Goal: Task Accomplishment & Management: Manage account settings

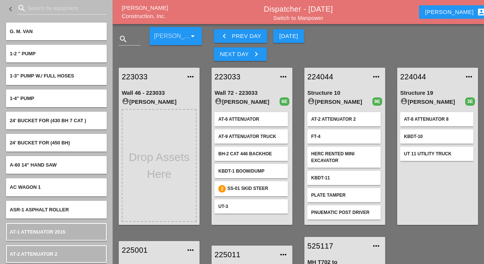
scroll to position [31, 0]
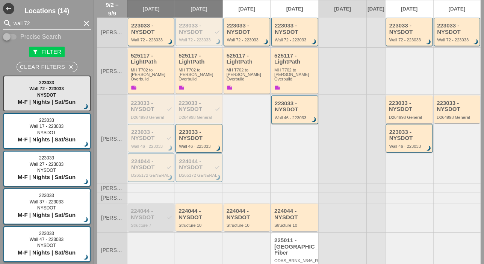
scroll to position [198, 0]
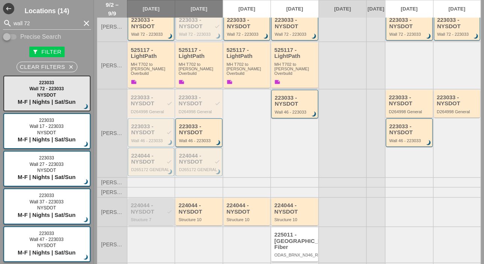
click at [151, 202] on div "224044 - NYSDOT check" at bounding box center [152, 208] width 42 height 12
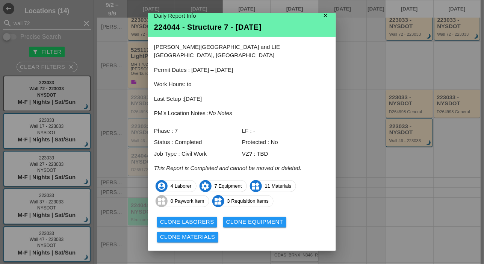
scroll to position [18, 0]
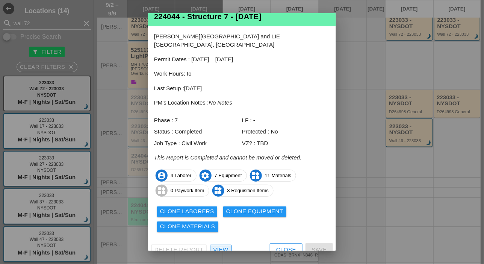
click at [221, 245] on div "View" at bounding box center [221, 249] width 15 height 9
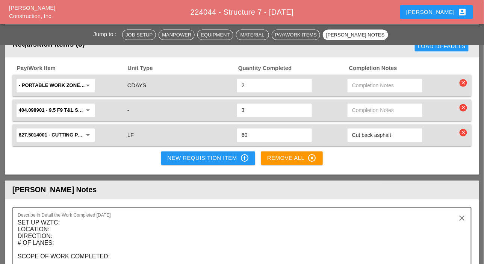
scroll to position [1132, 0]
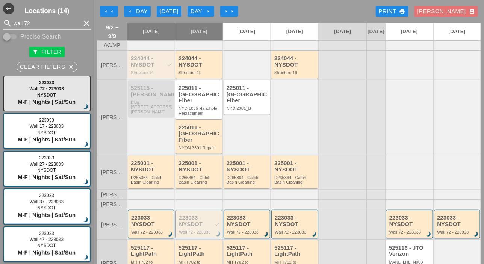
click at [203, 11] on div "Day arrow_right" at bounding box center [201, 11] width 21 height 9
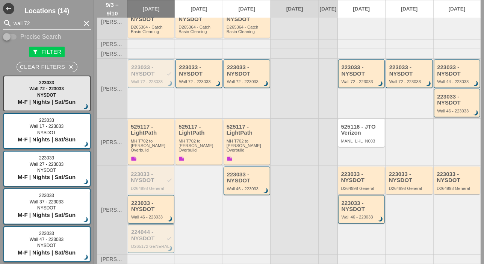
scroll to position [188, 0]
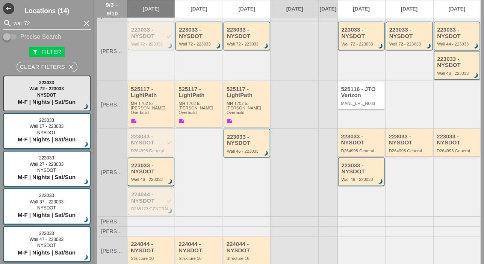
click at [153, 162] on div "223033 - NYSDOT" at bounding box center [151, 168] width 41 height 12
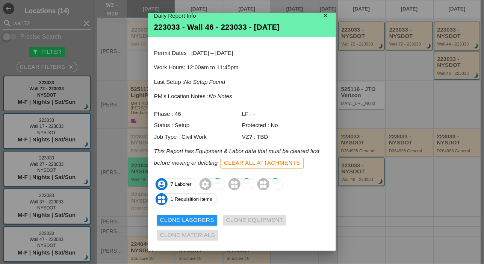
scroll to position [25, 0]
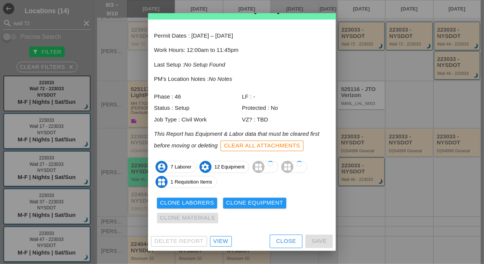
click at [226, 237] on div "View" at bounding box center [221, 241] width 15 height 9
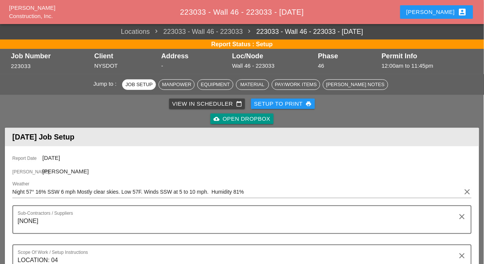
scroll to position [414, 0]
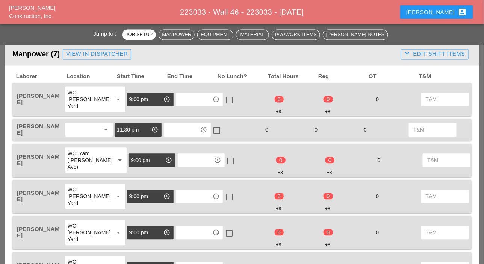
click at [178, 100] on input "text" at bounding box center [194, 100] width 32 height 12
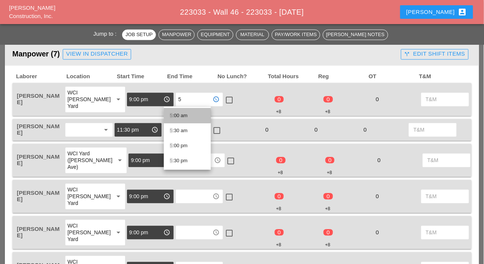
click at [176, 115] on div "5 :00 am" at bounding box center [187, 115] width 35 height 9
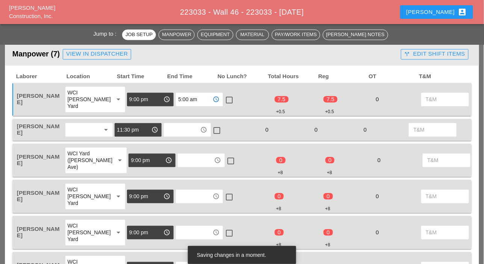
type input "5:00 am"
click at [180, 160] on input "text" at bounding box center [196, 161] width 32 height 12
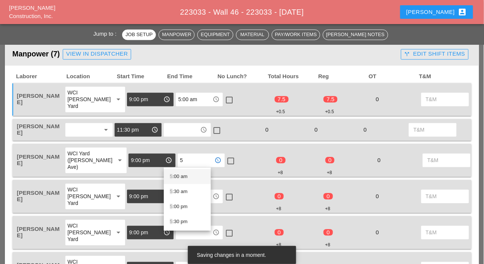
click at [178, 177] on div "5 :00 am" at bounding box center [187, 176] width 35 height 9
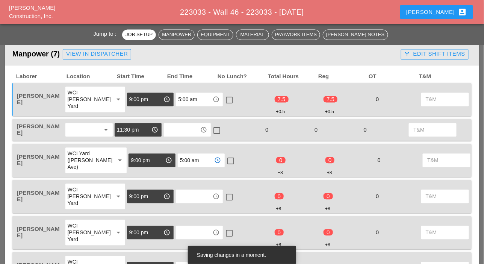
type input "5:00 am"
click at [178, 192] on input "text" at bounding box center [194, 197] width 32 height 12
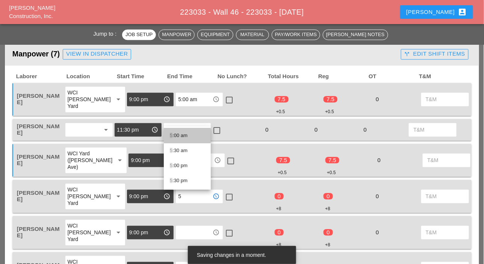
drag, startPoint x: 179, startPoint y: 135, endPoint x: 175, endPoint y: 150, distance: 15.0
click at [179, 137] on div "5 :00 am" at bounding box center [187, 135] width 35 height 9
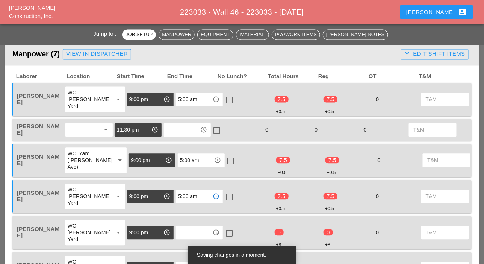
type input "5:00 am"
click at [178, 235] on input "text" at bounding box center [194, 233] width 32 height 12
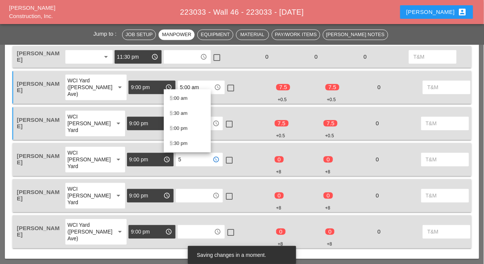
scroll to position [489, 0]
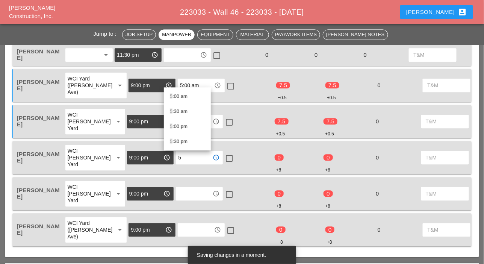
click at [173, 94] on div "5 :00 am" at bounding box center [187, 96] width 35 height 9
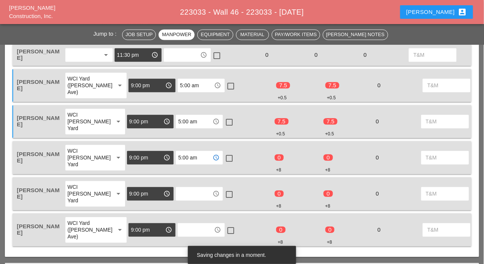
type input "5:00 am"
click at [178, 192] on input "text" at bounding box center [194, 194] width 32 height 12
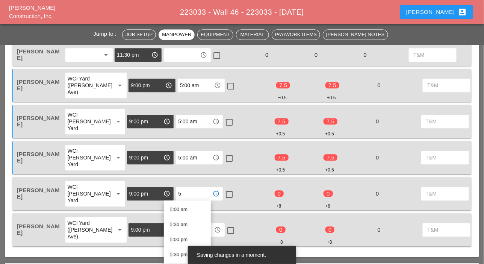
click at [176, 210] on div "5 :00 am" at bounding box center [187, 209] width 35 height 9
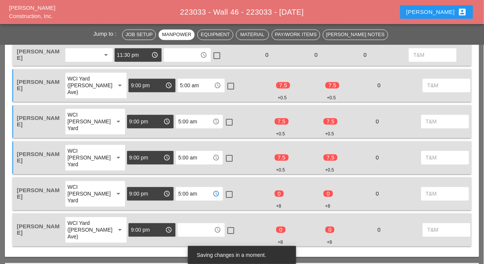
type input "5:00 am"
click at [180, 230] on input "text" at bounding box center [196, 230] width 32 height 12
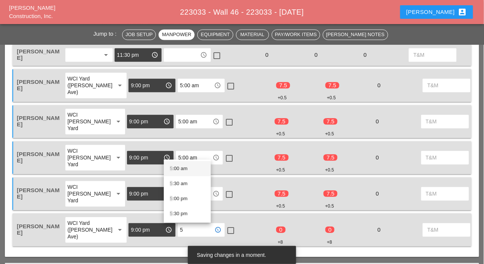
click at [173, 164] on div "5 :00 am" at bounding box center [187, 168] width 35 height 9
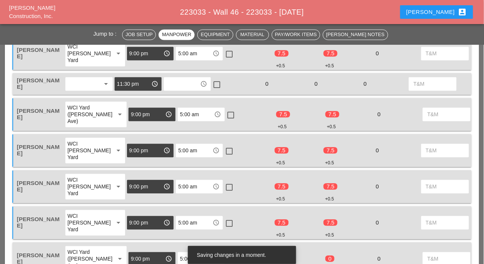
scroll to position [414, 0]
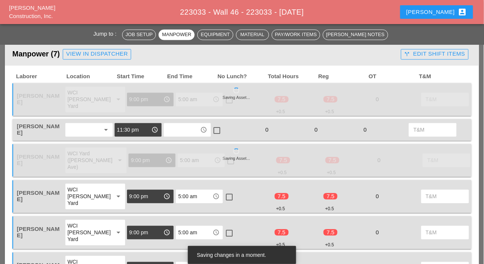
type input "5:00 am"
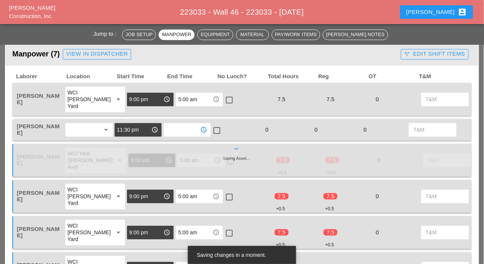
click at [176, 132] on input "text" at bounding box center [182, 130] width 32 height 12
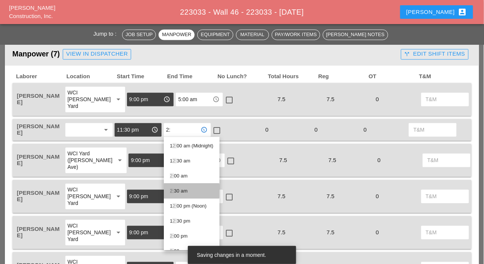
click at [182, 191] on div "2: 30 am" at bounding box center [192, 191] width 44 height 9
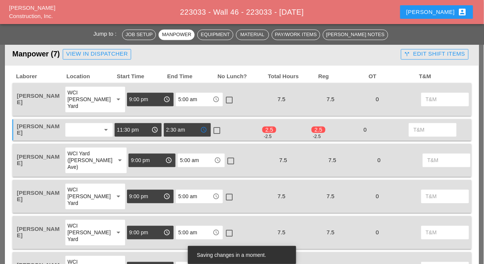
type input "2:30 am"
click at [217, 132] on div at bounding box center [217, 130] width 13 height 13
checkbox input "true"
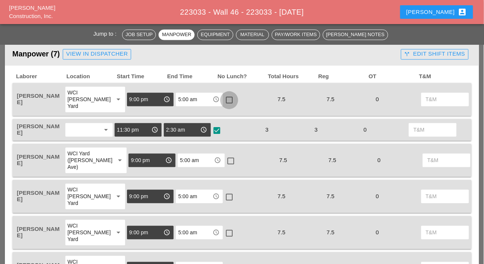
click at [223, 97] on div at bounding box center [229, 100] width 13 height 13
checkbox input "true"
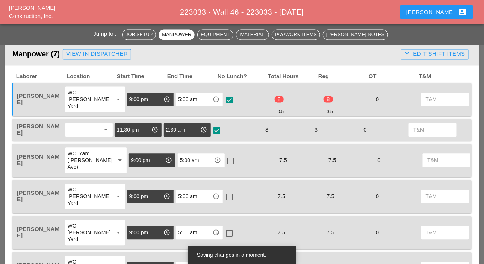
drag, startPoint x: 216, startPoint y: 159, endPoint x: 218, endPoint y: 174, distance: 15.9
click at [225, 159] on div at bounding box center [231, 161] width 13 height 13
checkbox input "true"
drag, startPoint x: 213, startPoint y: 144, endPoint x: 214, endPoint y: 164, distance: 19.6
click at [214, 149] on div "Joshua Baker WCI Yard (Provost Ave) arrow_drop_down 9:00 pm access_time 5:00 am…" at bounding box center [241, 160] width 459 height 33
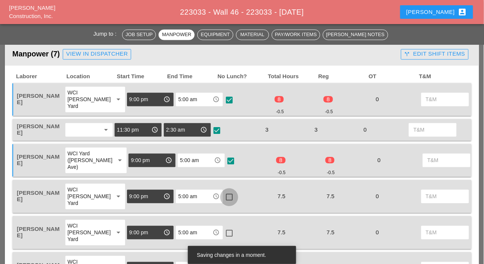
drag, startPoint x: 217, startPoint y: 192, endPoint x: 215, endPoint y: 198, distance: 5.5
click at [223, 193] on div at bounding box center [229, 197] width 13 height 13
checkbox input "true"
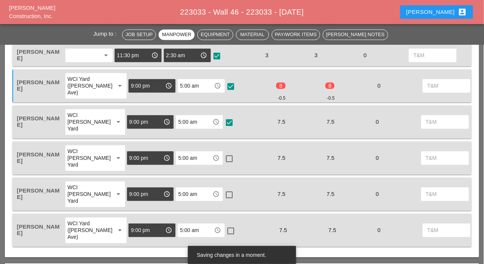
scroll to position [489, 0]
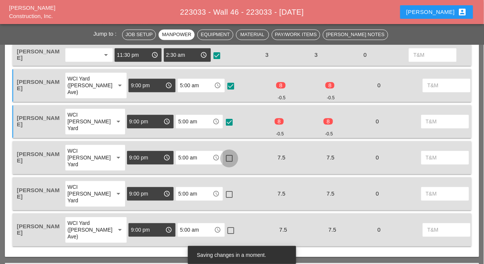
click at [223, 159] on div at bounding box center [229, 158] width 13 height 13
checkbox input "true"
click at [223, 193] on div at bounding box center [229, 194] width 13 height 13
checkbox input "true"
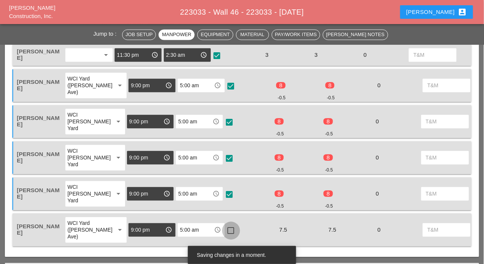
click at [225, 228] on div at bounding box center [231, 230] width 13 height 13
checkbox input "true"
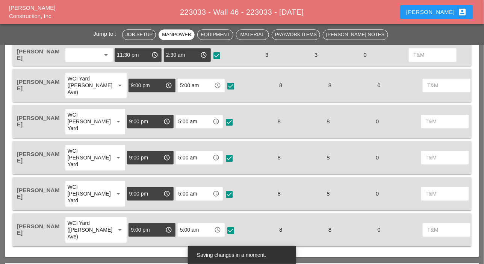
scroll to position [338, 0]
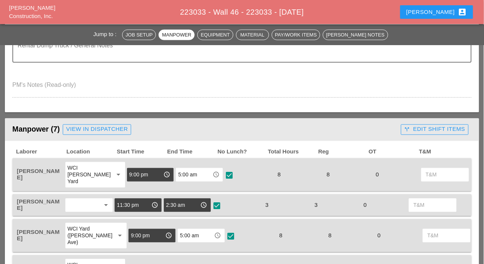
click at [427, 129] on div "call_split Edit Shift Items" at bounding box center [435, 129] width 61 height 9
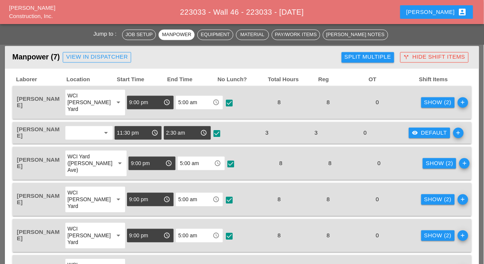
scroll to position [414, 0]
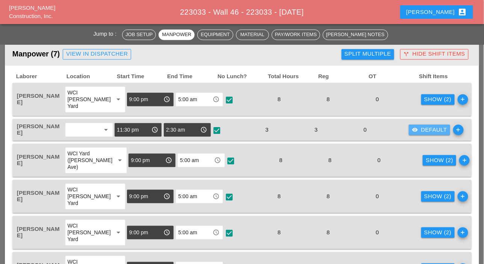
click at [422, 127] on div "visibility Default" at bounding box center [429, 130] width 35 height 9
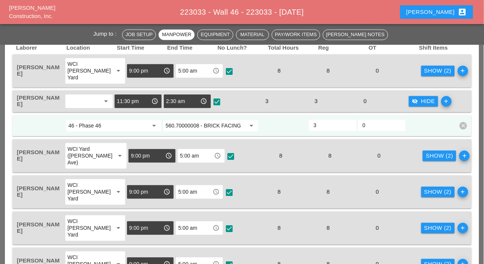
scroll to position [451, 0]
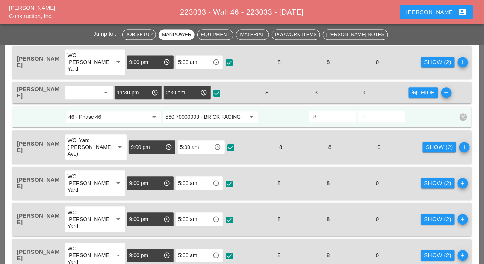
click at [423, 56] on div "Show (2) add" at bounding box center [445, 61] width 49 height 27
click at [424, 63] on div "Show (2)" at bounding box center [437, 62] width 27 height 9
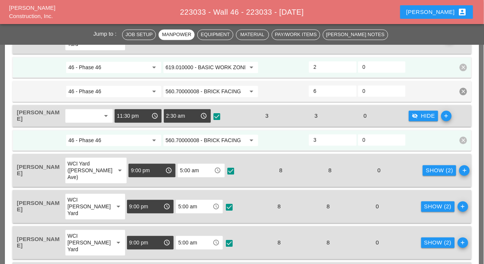
scroll to position [526, 0]
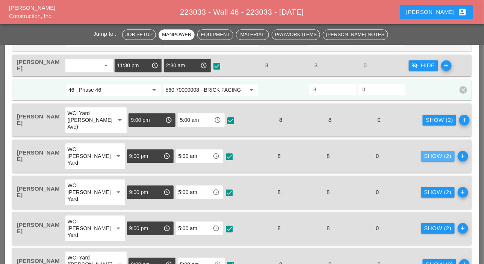
click at [424, 158] on div "Show (2)" at bounding box center [437, 156] width 27 height 9
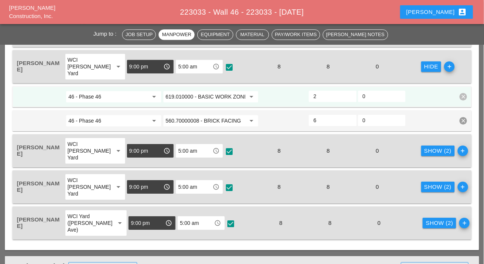
scroll to position [639, 0]
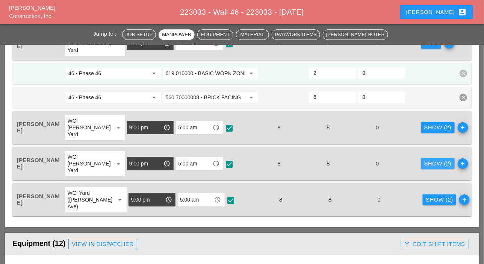
drag, startPoint x: 419, startPoint y: 161, endPoint x: 402, endPoint y: 162, distance: 16.9
click at [424, 162] on div "Show (2)" at bounding box center [437, 163] width 27 height 9
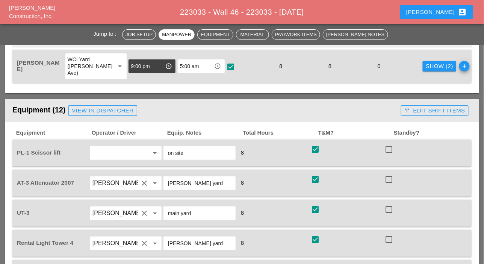
scroll to position [865, 0]
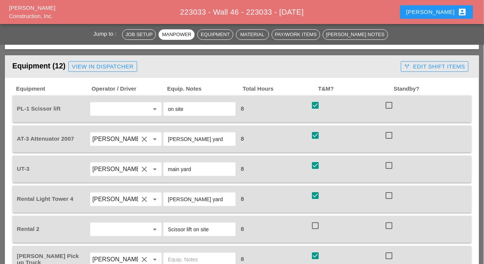
click at [429, 66] on div "call_split Edit Shift Items" at bounding box center [435, 66] width 61 height 9
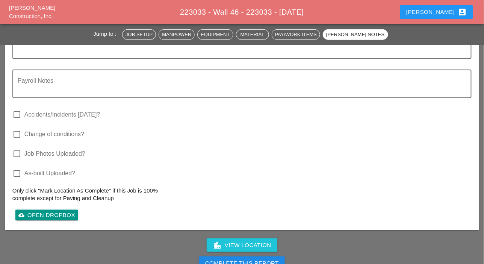
scroll to position [1880, 0]
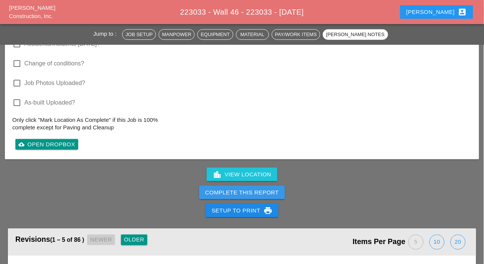
drag, startPoint x: 240, startPoint y: 188, endPoint x: 312, endPoint y: 39, distance: 165.8
click at [240, 188] on div "Complete This Report" at bounding box center [242, 192] width 74 height 9
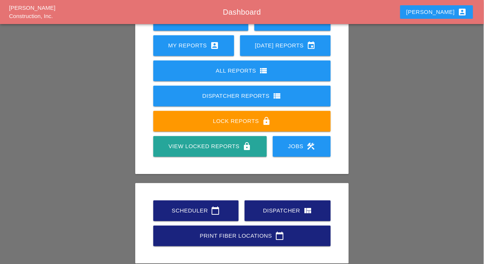
scroll to position [105, 0]
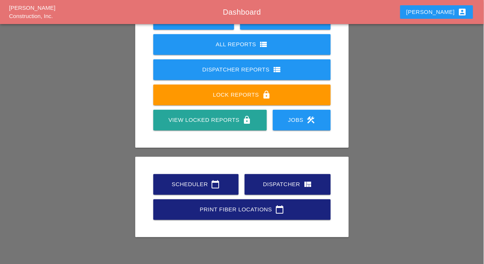
click at [195, 185] on div "Scheduler calendar_today" at bounding box center [195, 184] width 61 height 9
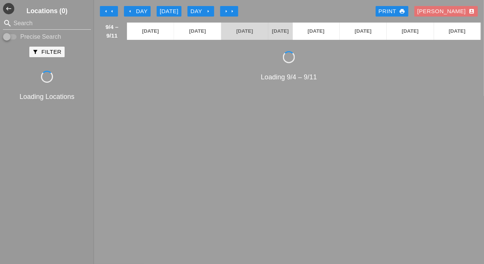
click at [137, 12] on div "arrow_left Day" at bounding box center [137, 11] width 21 height 9
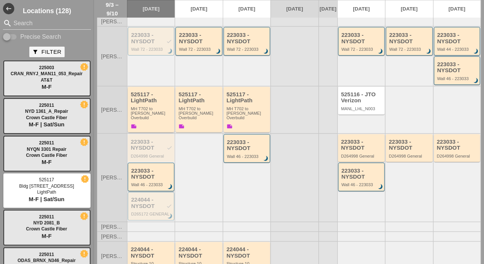
scroll to position [226, 0]
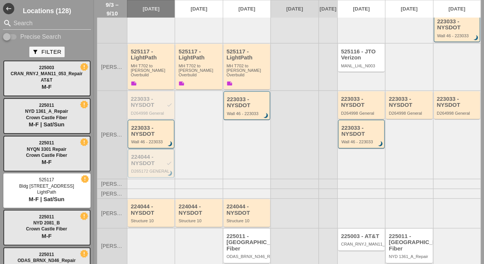
click at [152, 97] on div "223033 - NYSDOT check D264998 General" at bounding box center [152, 106] width 42 height 20
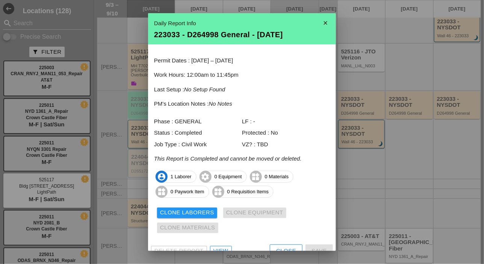
click at [221, 248] on div "View" at bounding box center [221, 251] width 15 height 9
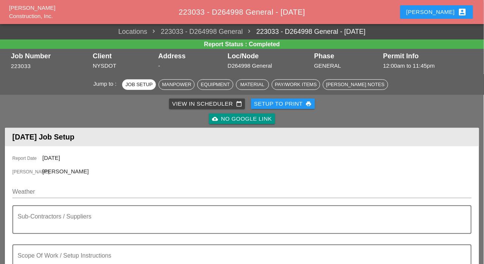
click at [191, 106] on div "View in Scheduler calendar_today" at bounding box center [207, 104] width 70 height 9
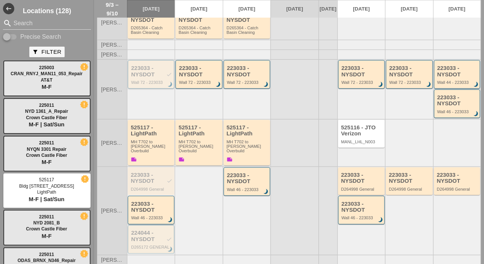
scroll to position [150, 0]
click at [148, 229] on div "224044 - NYSDOT check D265172 GENERAL brightness_3" at bounding box center [151, 239] width 41 height 20
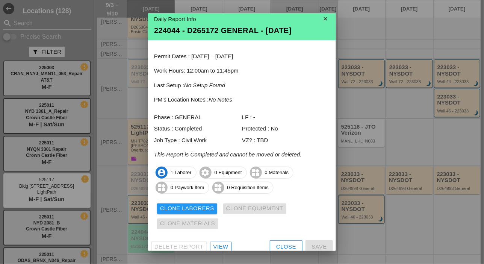
scroll to position [10, 0]
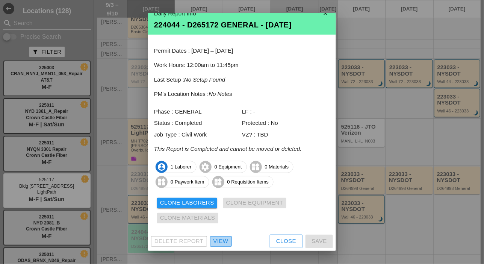
click at [224, 239] on div "View" at bounding box center [221, 241] width 15 height 9
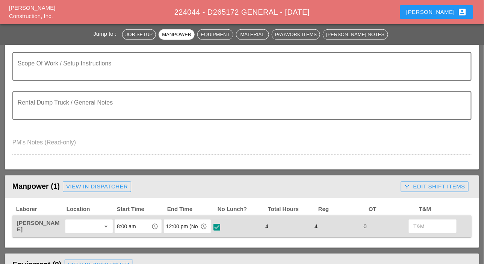
scroll to position [188, 0]
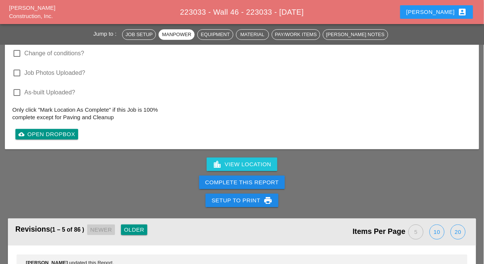
scroll to position [1842, 0]
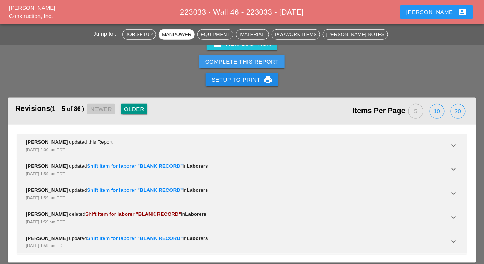
click at [252, 61] on div "Complete This Report" at bounding box center [242, 62] width 74 height 9
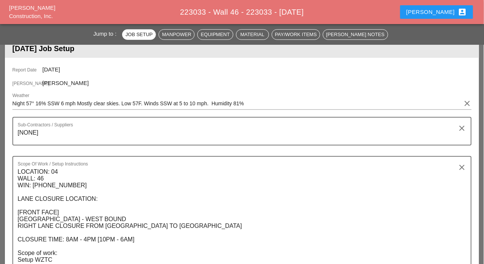
scroll to position [0, 0]
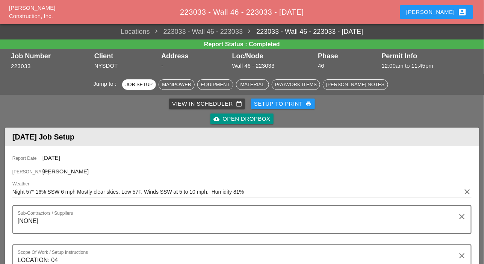
click at [214, 104] on div "View in Scheduler calendar_today" at bounding box center [207, 104] width 70 height 9
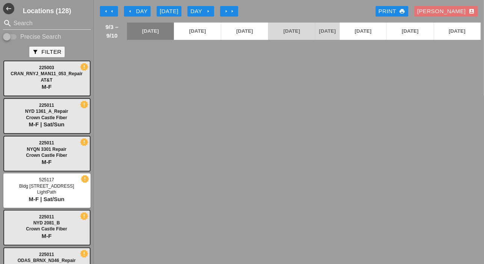
click at [203, 11] on div "Day arrow_right" at bounding box center [201, 11] width 21 height 9
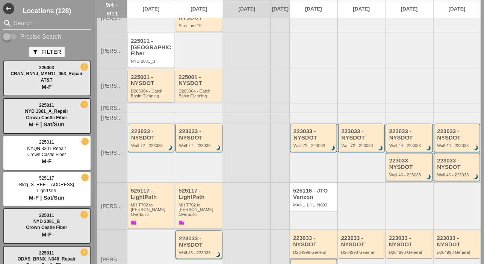
scroll to position [75, 0]
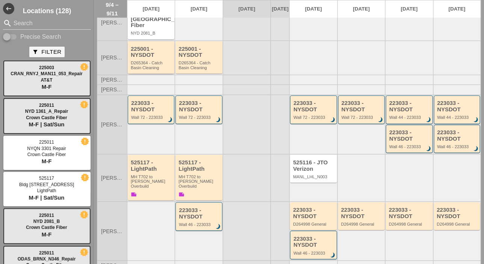
click at [152, 62] on div "D265364 - Catch Basin Cleaning" at bounding box center [152, 65] width 42 height 9
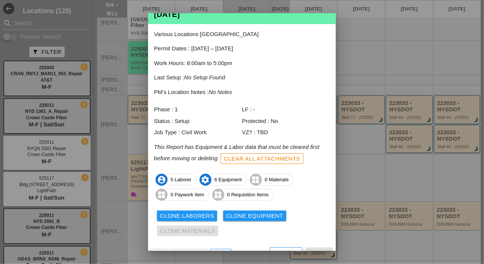
scroll to position [41, 0]
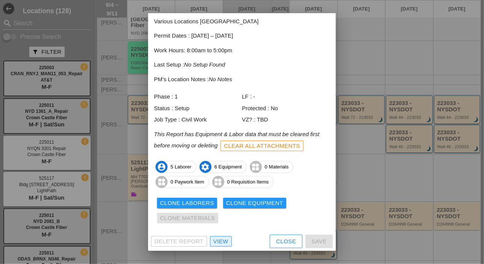
drag, startPoint x: 226, startPoint y: 240, endPoint x: 228, endPoint y: 210, distance: 30.5
click at [226, 240] on div "View" at bounding box center [221, 241] width 15 height 9
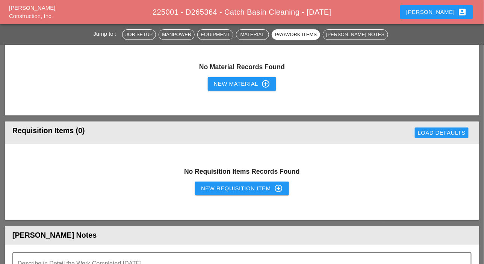
scroll to position [800, 0]
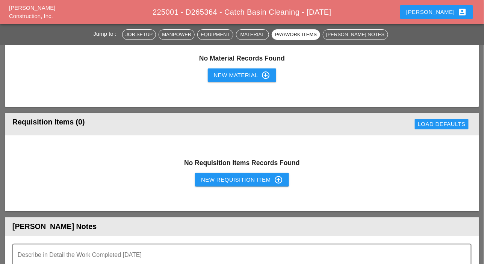
click at [223, 179] on div "New Requisition Item control_point" at bounding box center [242, 179] width 82 height 9
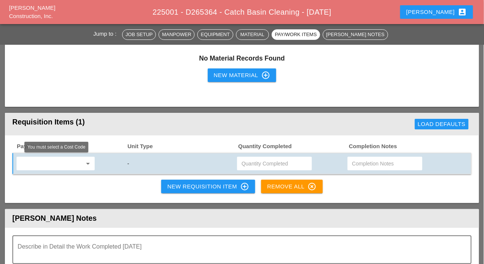
click at [58, 169] on div "arrow_drop_down" at bounding box center [56, 164] width 78 height 14
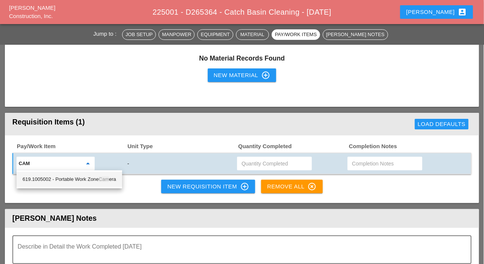
drag, startPoint x: 69, startPoint y: 177, endPoint x: 73, endPoint y: 178, distance: 3.8
click at [70, 177] on div "619.1005002 - Portable Work Zone Cam era" at bounding box center [70, 179] width 94 height 9
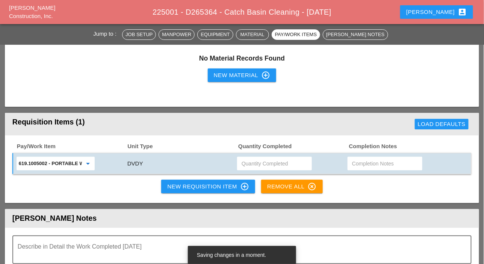
type input "619.1005002 - Portable Work Zone Camera"
click at [249, 161] on input "text" at bounding box center [275, 164] width 66 height 12
type input "4"
click at [220, 188] on div "New Requisition Item control_point" at bounding box center [208, 186] width 82 height 9
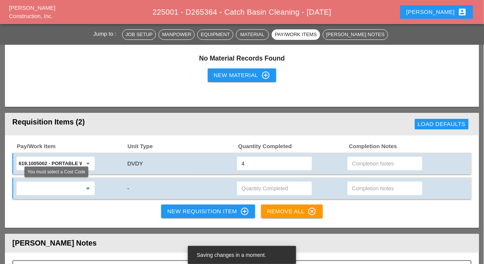
click at [70, 189] on input "text" at bounding box center [50, 188] width 63 height 12
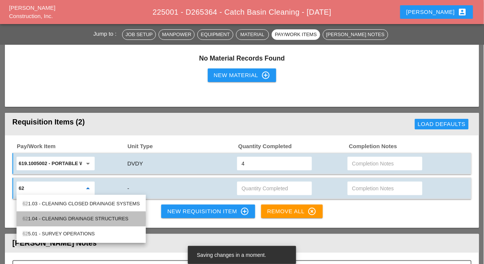
click at [63, 217] on div "62 1.04 - CLEANING DRAINAGE STRUCTURES" at bounding box center [81, 218] width 117 height 9
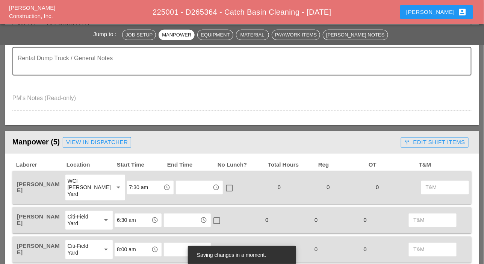
scroll to position [312, 0]
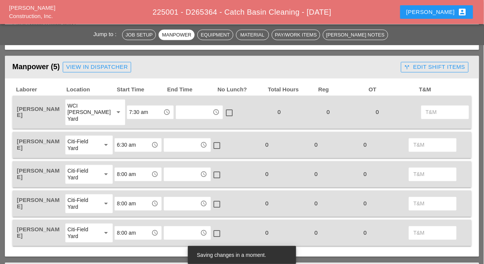
type input "621.04 - CLEANING DRAINAGE STRUCTURES"
click at [438, 65] on div "call_split Edit Shift Items" at bounding box center [435, 67] width 61 height 9
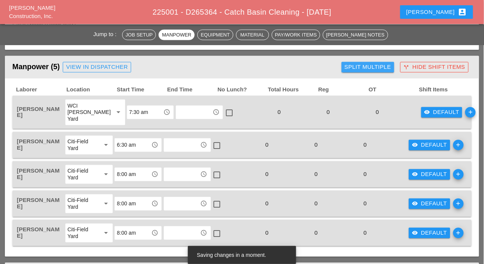
drag, startPoint x: 376, startPoint y: 69, endPoint x: 363, endPoint y: 85, distance: 20.7
click at [376, 68] on div "Split Multiple" at bounding box center [368, 67] width 47 height 9
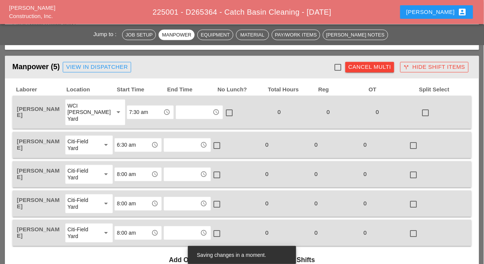
click at [339, 65] on div at bounding box center [338, 67] width 13 height 13
checkbox input "true"
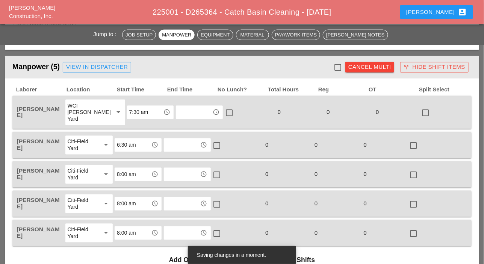
checkbox input "true"
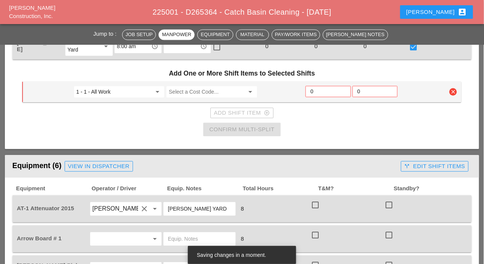
scroll to position [500, 0]
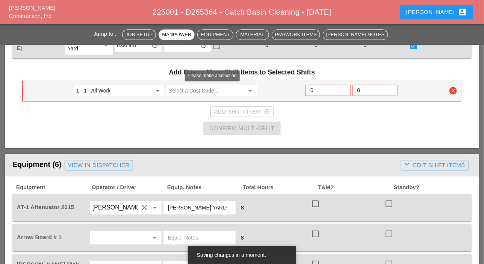
click at [187, 88] on input "Select a Cost Code..." at bounding box center [207, 91] width 76 height 12
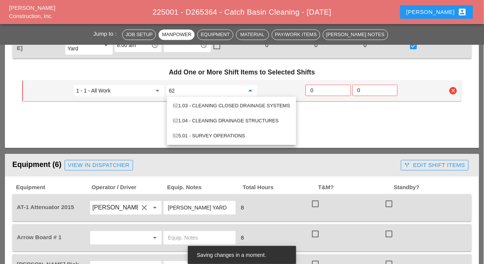
drag, startPoint x: 219, startPoint y: 118, endPoint x: 223, endPoint y: 117, distance: 4.2
click at [220, 118] on div "62 1.04 - CLEANING DRAINAGE STRUCTURES" at bounding box center [231, 120] width 117 height 9
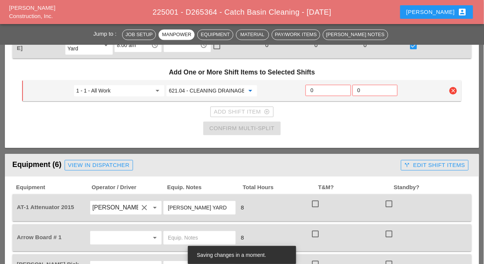
type input "621.04 - CLEANING DRAINAGE STRUCTURES"
drag, startPoint x: 321, startPoint y: 91, endPoint x: 316, endPoint y: 92, distance: 5.2
click at [320, 91] on input "0" at bounding box center [328, 90] width 35 height 12
type input "6"
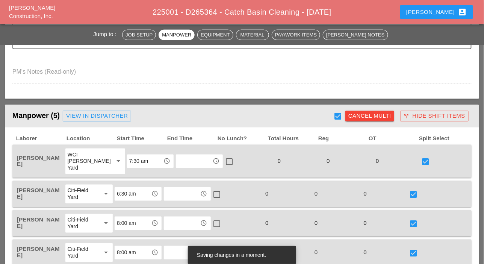
scroll to position [312, 0]
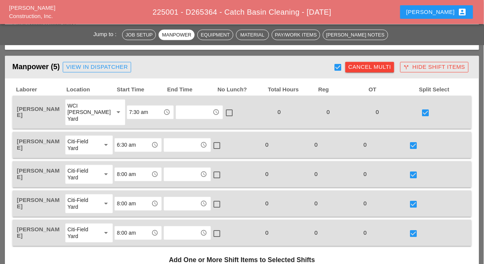
click at [360, 70] on div "Cancel Multi" at bounding box center [369, 67] width 43 height 9
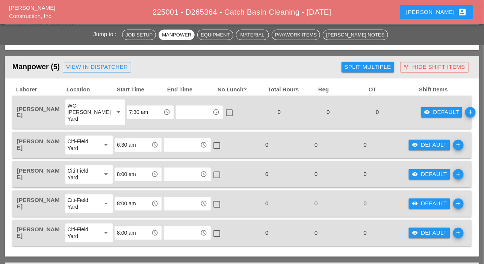
click at [429, 111] on div "visibility Default" at bounding box center [441, 112] width 35 height 9
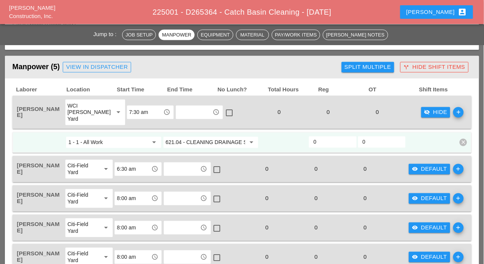
click at [368, 68] on div "Split Multiple" at bounding box center [368, 67] width 47 height 9
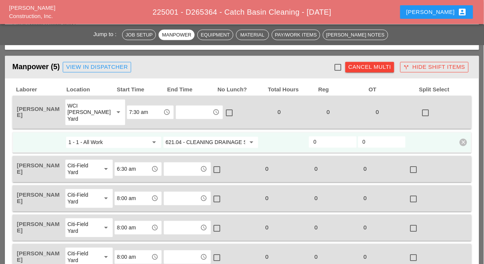
click at [339, 68] on div at bounding box center [338, 67] width 13 height 13
checkbox input "true"
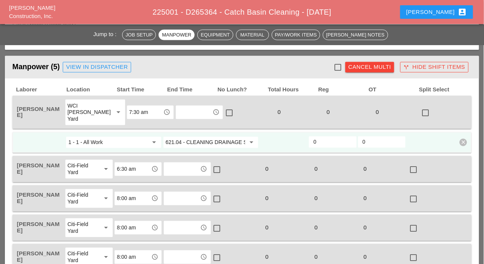
checkbox input "true"
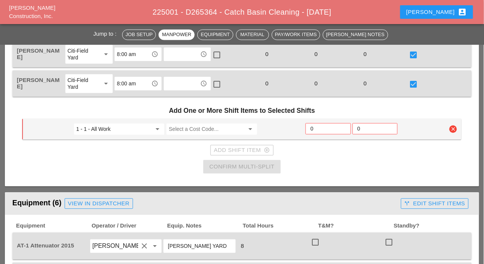
scroll to position [500, 0]
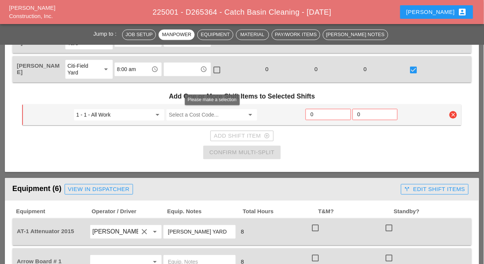
click at [205, 117] on input "Select a Cost Code..." at bounding box center [207, 115] width 76 height 12
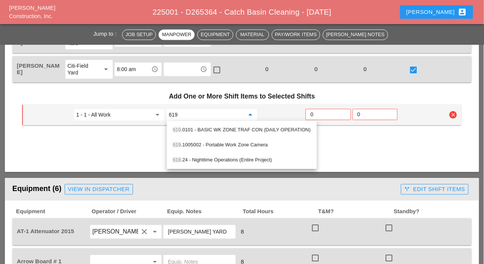
click at [223, 125] on div "619 .0101 - BASIC WK ZONE TRAF CON (DAILY OPERATION)" at bounding box center [242, 129] width 138 height 9
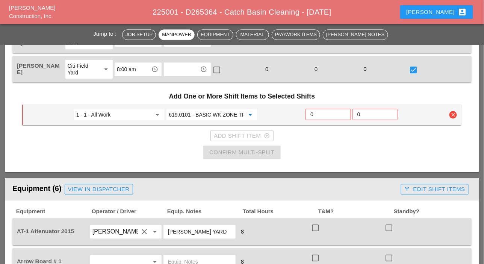
type input "619.0101 - BASIC WK ZONE TRAF CON (DAILY OPERATION)"
click at [315, 112] on input "0" at bounding box center [328, 114] width 35 height 12
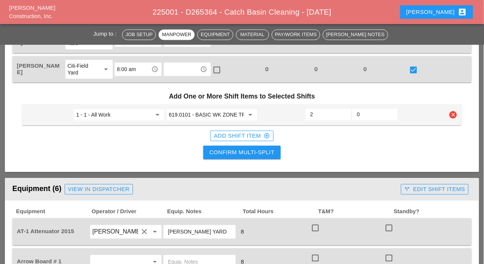
type input "2"
drag, startPoint x: 266, startPoint y: 148, endPoint x: 297, endPoint y: 132, distance: 35.2
click at [266, 149] on div "Confirm Multi-Split" at bounding box center [241, 152] width 65 height 9
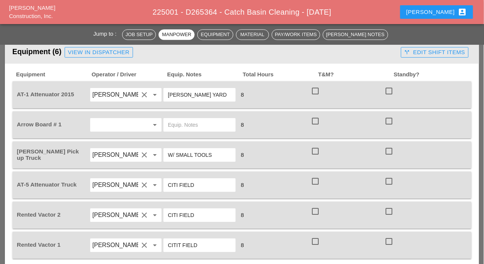
scroll to position [648, 0]
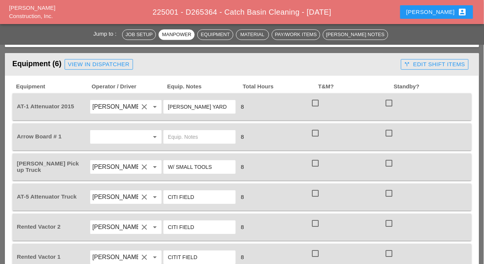
drag, startPoint x: 316, startPoint y: 100, endPoint x: 313, endPoint y: 105, distance: 5.6
click at [316, 101] on div at bounding box center [315, 103] width 13 height 13
checkbox input "true"
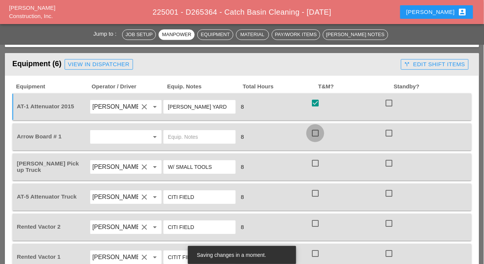
drag, startPoint x: 313, startPoint y: 131, endPoint x: 313, endPoint y: 141, distance: 10.5
click at [313, 133] on div at bounding box center [315, 133] width 13 height 13
checkbox input "true"
checkbox input "false"
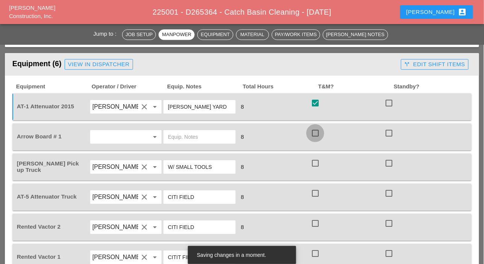
checkbox input "false"
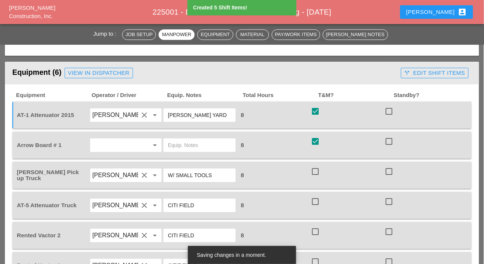
drag, startPoint x: 314, startPoint y: 160, endPoint x: 314, endPoint y: 166, distance: 5.6
click at [314, 162] on div "Equipment Operator / Driver Equip. Notes Total Hours T&M? Standby? AT-1 Attenua…" at bounding box center [241, 186] width 459 height 188
click at [315, 171] on div at bounding box center [315, 171] width 13 height 13
checkbox input "true"
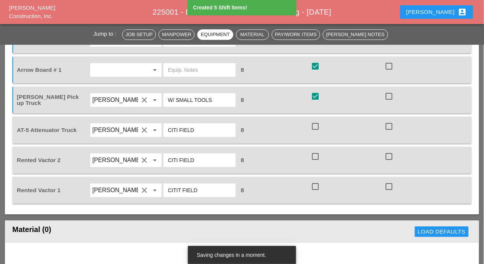
click at [317, 125] on div at bounding box center [315, 126] width 13 height 13
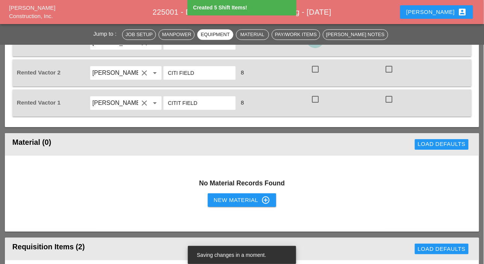
checkbox input "true"
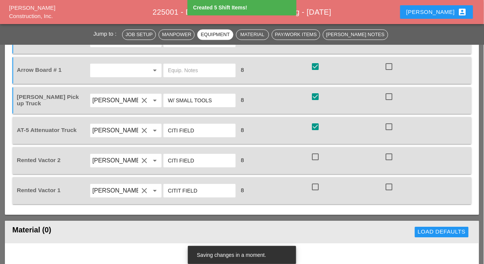
click at [318, 157] on div at bounding box center [315, 156] width 13 height 13
checkbox input "true"
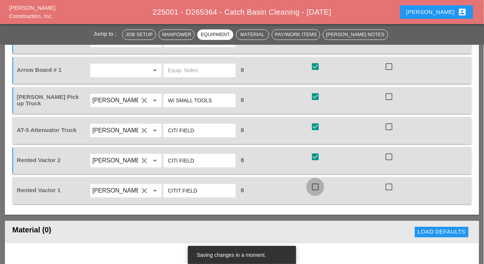
click at [315, 182] on div at bounding box center [315, 186] width 13 height 13
checkbox input "true"
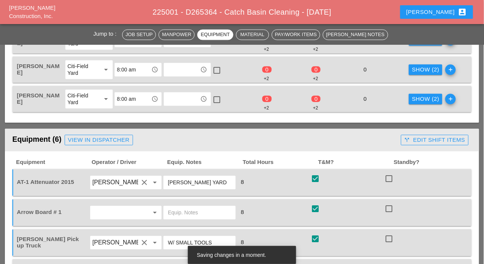
scroll to position [486, 0]
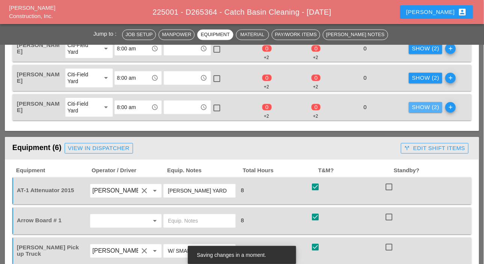
drag, startPoint x: 421, startPoint y: 104, endPoint x: 325, endPoint y: 107, distance: 96.3
click at [421, 104] on div "Show (2)" at bounding box center [425, 107] width 27 height 9
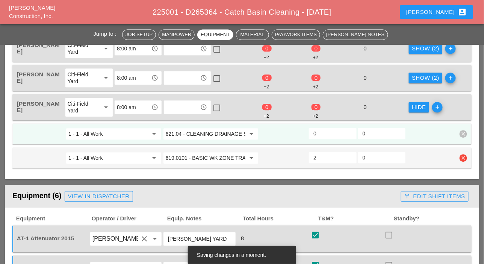
click at [205, 158] on input "619.0101 - BASIC WK ZONE TRAF CON (DAILY OPERATION)" at bounding box center [206, 158] width 80 height 12
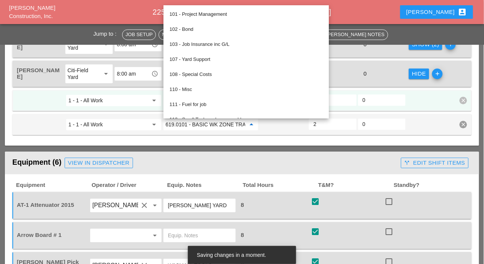
scroll to position [561, 0]
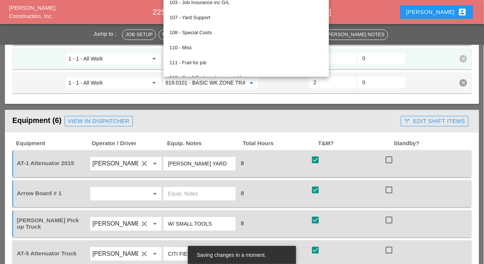
click at [413, 127] on header "Equipment (6) View in Dispatcher call_split Edit Shift Items" at bounding box center [242, 121] width 474 height 23
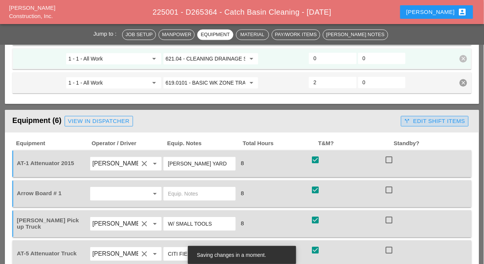
click at [417, 123] on div "call_split Edit Shift Items" at bounding box center [435, 121] width 61 height 9
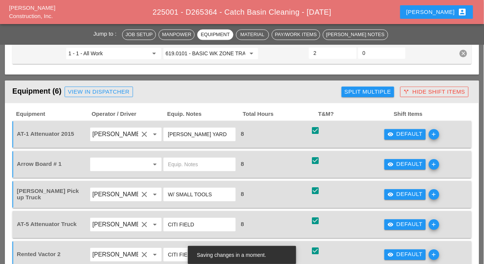
scroll to position [598, 0]
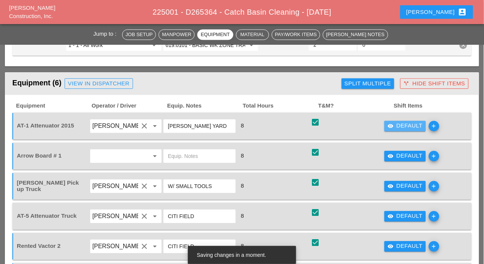
click at [400, 123] on div "visibility Default" at bounding box center [405, 125] width 35 height 9
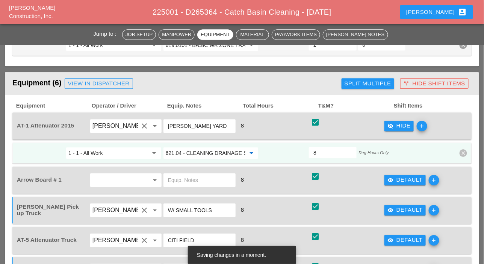
scroll to position [523, 0]
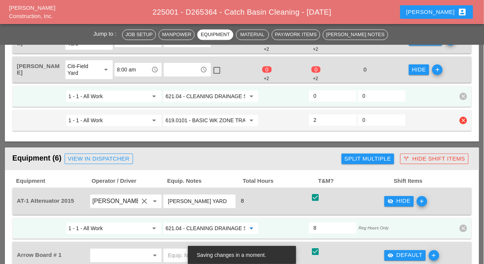
click at [204, 120] on input "619.0101 - BASIC WK ZONE TRAF CON (DAILY OPERATION)" at bounding box center [206, 120] width 80 height 12
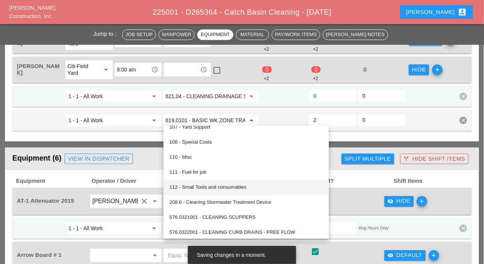
scroll to position [75, 0]
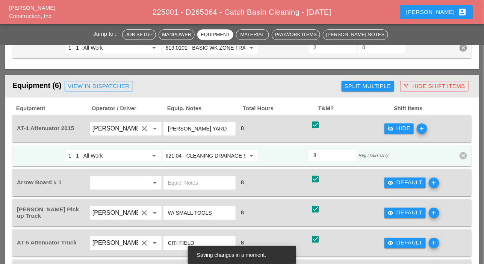
scroll to position [598, 0]
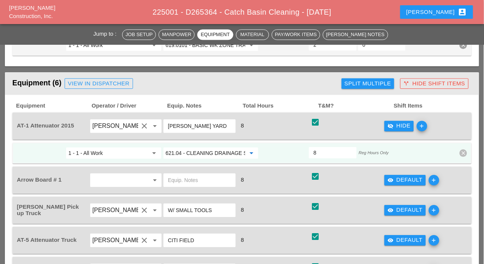
paste input "19.0101 - BASIC WK ZONE TRAF CON (DAILY OPERATION)"
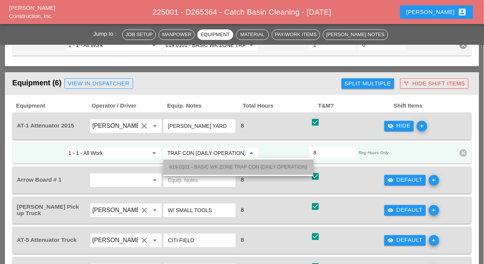
drag, startPoint x: 195, startPoint y: 167, endPoint x: 215, endPoint y: 171, distance: 20.8
click at [195, 167] on span "619.0101 - BASIC WK ZONE TRAF CON (DAILY OPERATION)" at bounding box center [239, 167] width 138 height 6
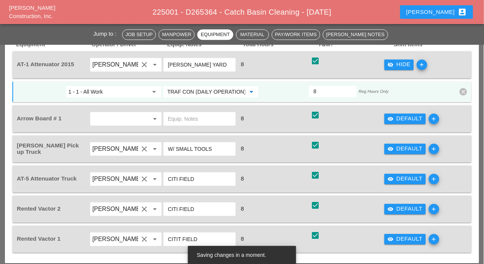
scroll to position [674, 0]
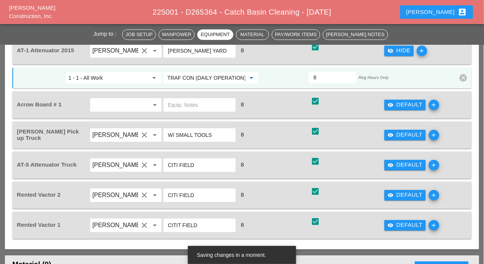
type input "619.0101 - BASIC WK ZONE TRAF CON (DAILY OPERATION)"
click at [391, 102] on icon "visibility" at bounding box center [391, 105] width 6 height 6
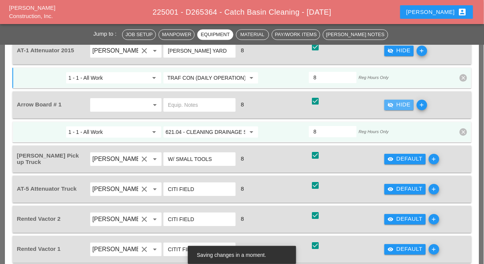
scroll to position [0, 0]
click at [218, 133] on input "621.04 - CLEANING DRAINAGE STRUCTURES" at bounding box center [206, 132] width 80 height 12
paste input "19.0101 - BASIC WK ZONE TRAF CON (DAILY OPERATION)"
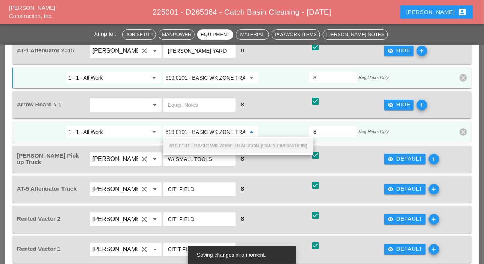
scroll to position [0, 68]
click at [211, 144] on span "619.0101 - BASIC WK ZONE TRAF CON (DAILY OPERATION)" at bounding box center [239, 146] width 138 height 6
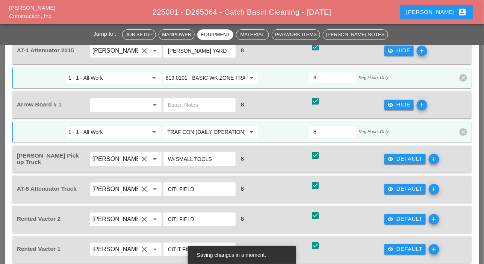
type input "619.0101 - BASIC WK ZONE TRAF CON (DAILY OPERATION)"
click at [393, 157] on icon "visibility" at bounding box center [391, 159] width 6 height 6
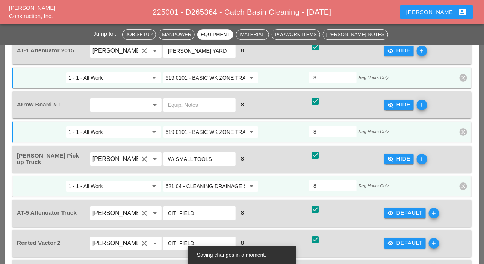
click at [219, 186] on input "621.04 - CLEANING DRAINAGE STRUCTURES" at bounding box center [206, 186] width 80 height 12
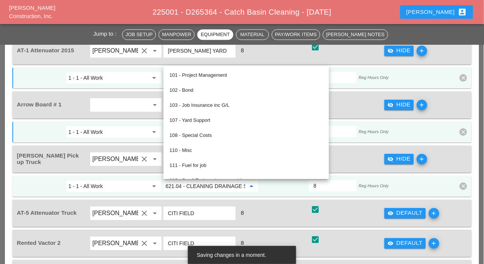
paste input "19.0101 - BASIC WK ZONE TRAF CON (DAILY OPERATION)"
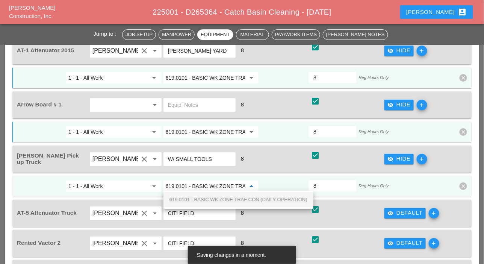
scroll to position [0, 68]
drag, startPoint x: 211, startPoint y: 199, endPoint x: 262, endPoint y: 181, distance: 54.4
click at [211, 199] on span "619.0101 - BASIC WK ZONE TRAF CON (DAILY OPERATION)" at bounding box center [239, 200] width 138 height 6
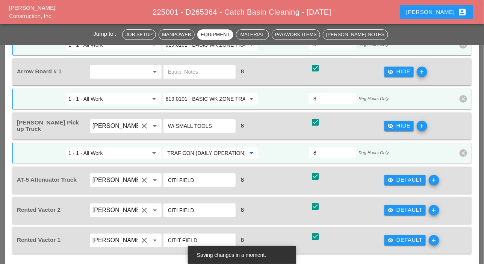
scroll to position [749, 0]
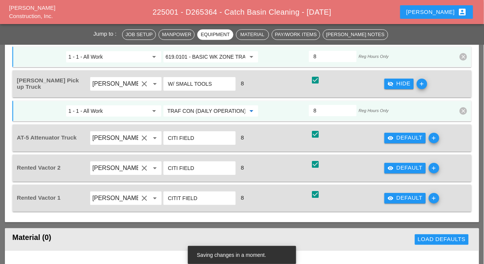
type input "619.0101 - BASIC WK ZONE TRAF CON (DAILY OPERATION)"
click at [393, 135] on icon "visibility" at bounding box center [391, 138] width 6 height 6
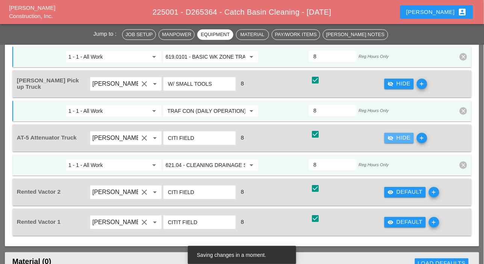
scroll to position [0, 0]
click at [204, 164] on input "621.04 - CLEANING DRAINAGE STRUCTURES" at bounding box center [206, 165] width 80 height 12
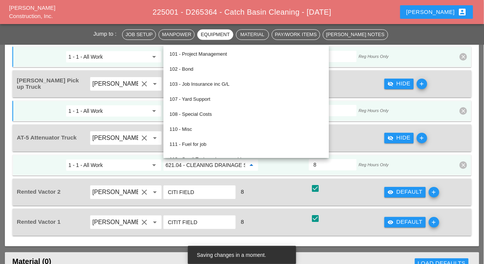
paste input "19.0101 - BASIC WK ZONE TRAF CON (DAILY OPERATION)"
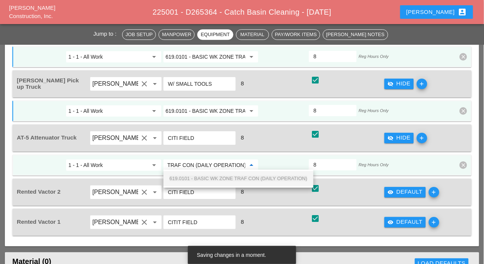
drag, startPoint x: 203, startPoint y: 176, endPoint x: 241, endPoint y: 174, distance: 38.0
click at [203, 176] on span "619.0101 - BASIC WK ZONE TRAF CON (DAILY OPERATION)" at bounding box center [239, 179] width 138 height 6
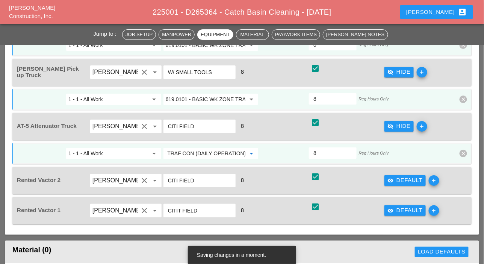
scroll to position [786, 0]
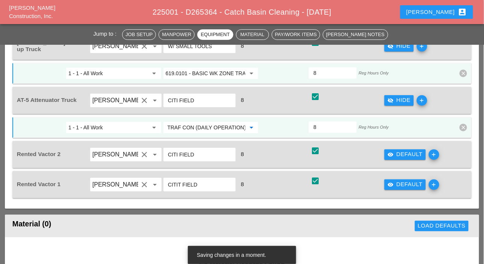
type input "619.0101 - BASIC WK ZONE TRAF CON (DAILY OPERATION)"
click at [389, 152] on icon "visibility" at bounding box center [391, 155] width 6 height 6
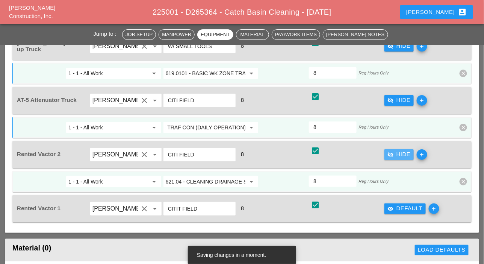
scroll to position [0, 0]
click at [395, 204] on div "visibility Default" at bounding box center [405, 208] width 35 height 9
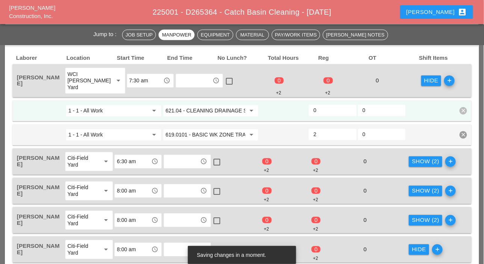
scroll to position [335, 0]
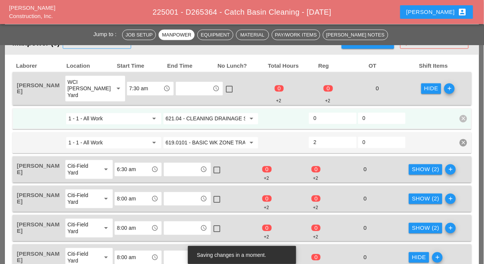
click at [321, 115] on input "0" at bounding box center [333, 118] width 38 height 12
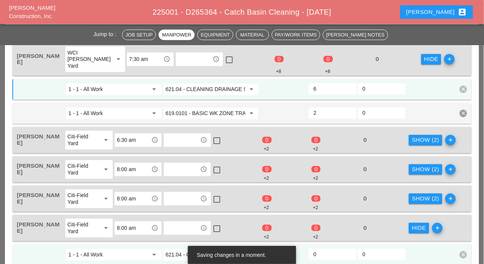
scroll to position [373, 0]
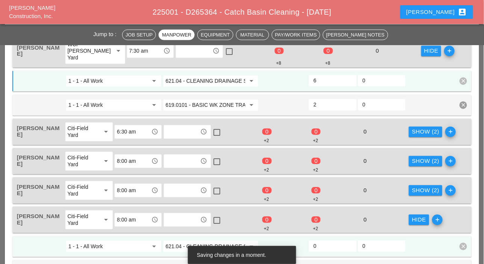
type input "6"
click at [415, 129] on div "Show (2)" at bounding box center [425, 132] width 27 height 9
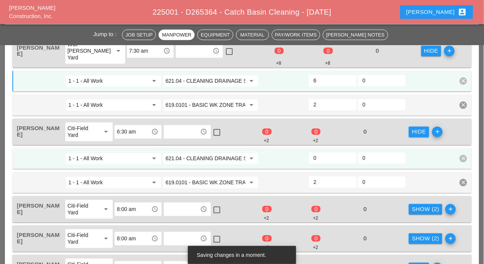
click at [320, 154] on input "0" at bounding box center [333, 158] width 38 height 12
type input "6"
click at [417, 208] on div "Show (2)" at bounding box center [425, 209] width 27 height 9
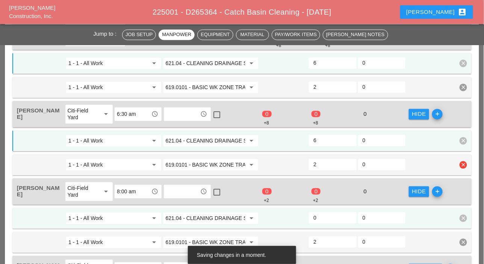
scroll to position [448, 0]
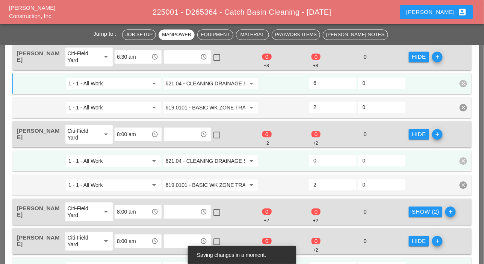
drag, startPoint x: 322, startPoint y: 159, endPoint x: 338, endPoint y: 168, distance: 18.5
click at [322, 159] on input "0" at bounding box center [333, 161] width 38 height 12
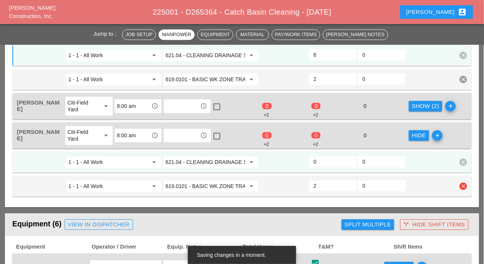
scroll to position [561, 0]
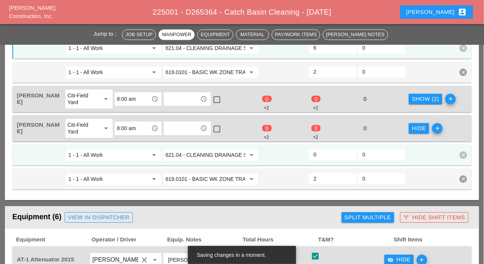
type input "6"
drag, startPoint x: 423, startPoint y: 94, endPoint x: 402, endPoint y: 100, distance: 21.5
click at [421, 95] on div "Show (2)" at bounding box center [425, 99] width 27 height 9
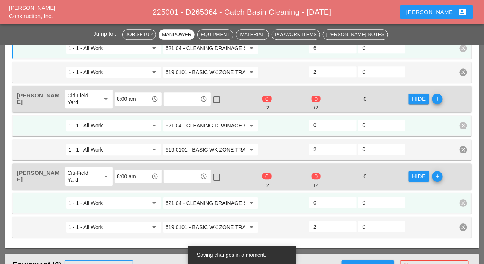
click at [323, 126] on input "0" at bounding box center [333, 125] width 38 height 12
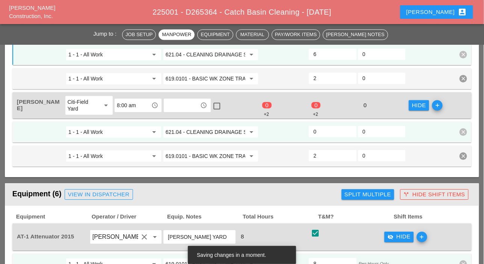
scroll to position [636, 0]
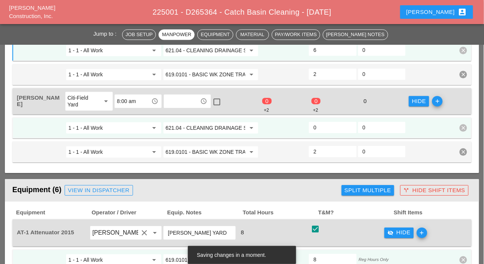
type input "6"
click at [323, 131] on input "0" at bounding box center [333, 127] width 38 height 12
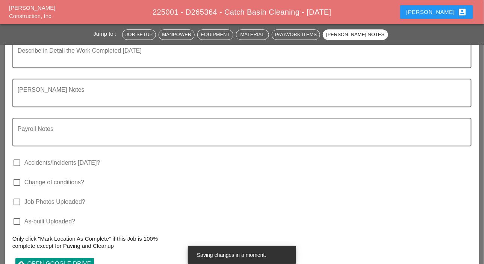
scroll to position [1313, 0]
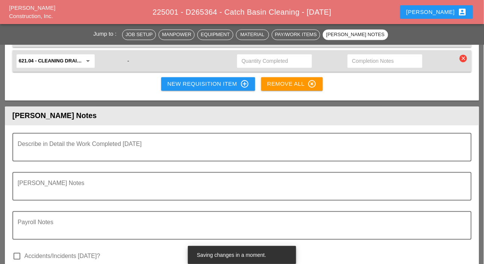
type input "6"
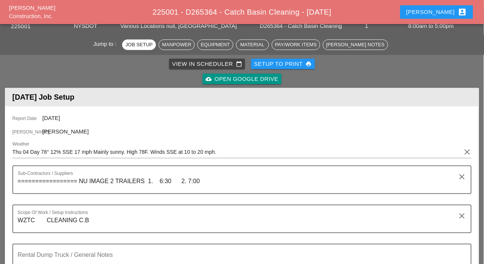
scroll to position [0, 0]
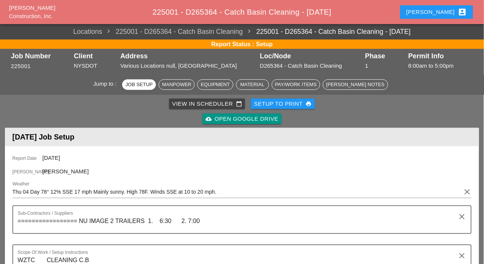
click at [202, 100] on div "View in Scheduler calendar_today" at bounding box center [207, 104] width 70 height 9
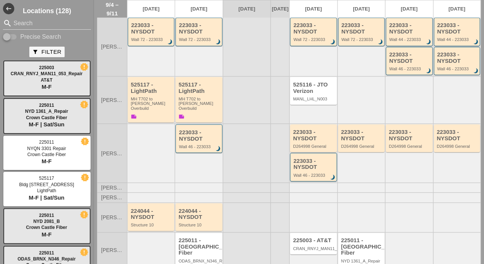
scroll to position [165, 0]
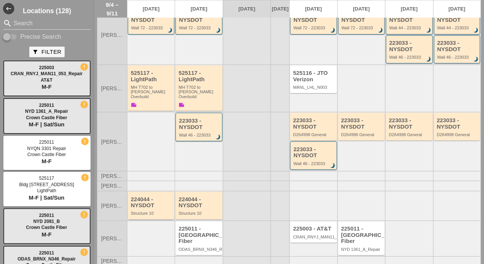
click at [152, 211] on div "Structure 10" at bounding box center [152, 213] width 42 height 5
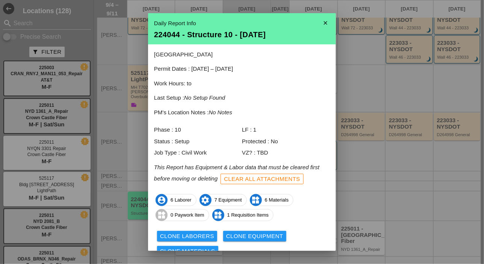
scroll to position [33, 0]
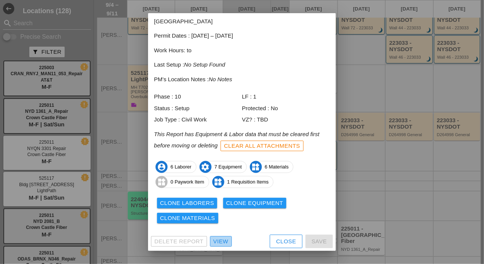
drag, startPoint x: 221, startPoint y: 241, endPoint x: 218, endPoint y: 230, distance: 10.9
click at [221, 241] on div "View" at bounding box center [221, 241] width 15 height 9
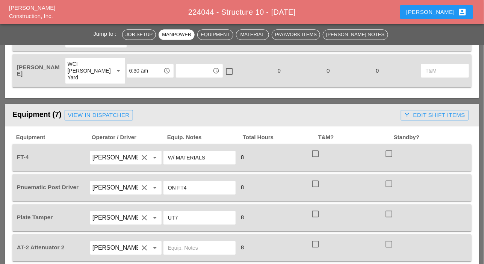
scroll to position [564, 0]
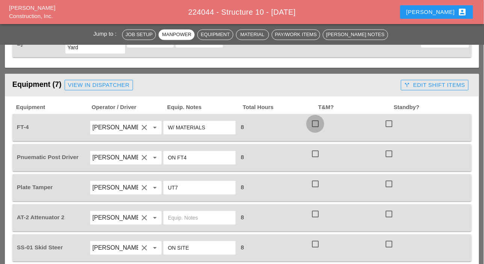
click at [318, 122] on div at bounding box center [315, 123] width 13 height 13
checkbox input "true"
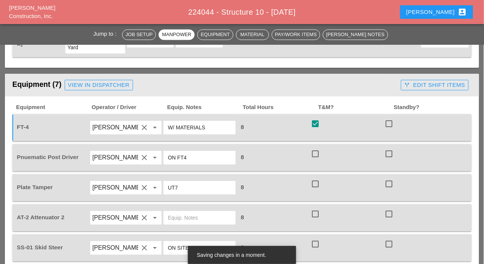
click at [316, 152] on div at bounding box center [315, 153] width 13 height 13
checkbox input "true"
click at [316, 186] on div at bounding box center [315, 183] width 13 height 13
checkbox input "true"
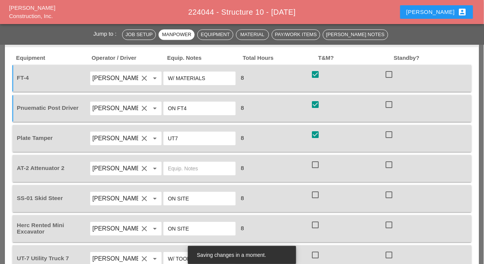
scroll to position [639, 0]
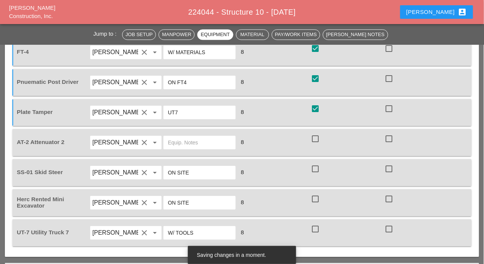
click at [315, 139] on div at bounding box center [315, 138] width 13 height 13
checkbox input "true"
click at [317, 168] on div at bounding box center [315, 168] width 13 height 13
checkbox input "true"
click at [315, 198] on div at bounding box center [315, 198] width 13 height 13
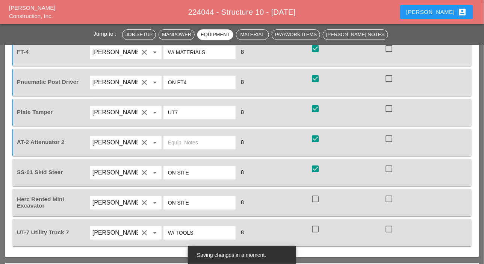
checkbox input "true"
click at [314, 227] on div at bounding box center [315, 229] width 13 height 13
checkbox input "true"
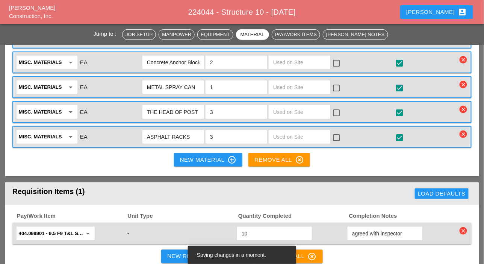
scroll to position [1053, 0]
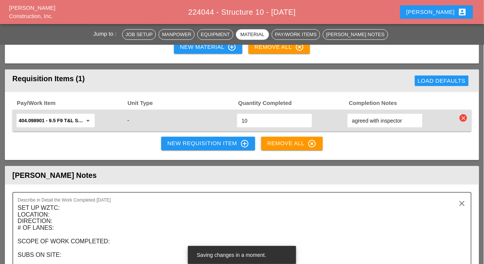
click at [187, 140] on div "New Requisition Item control_point" at bounding box center [208, 143] width 82 height 9
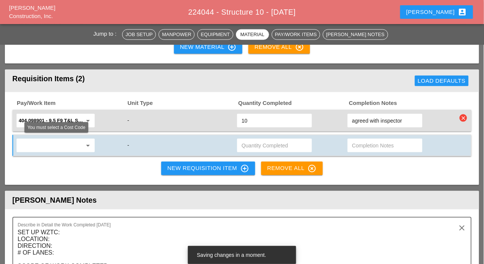
click at [62, 145] on input "text" at bounding box center [50, 145] width 63 height 12
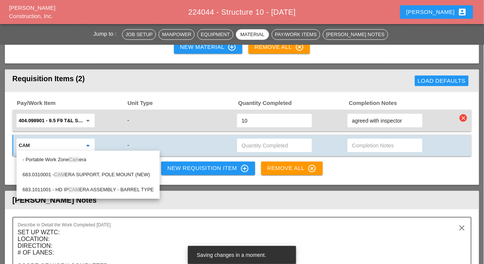
click at [74, 158] on span "Cam" at bounding box center [74, 160] width 10 height 6
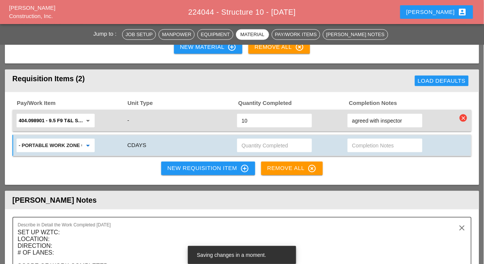
type input "- Portable Work Zone Camera"
click at [252, 144] on input "text" at bounding box center [275, 145] width 66 height 12
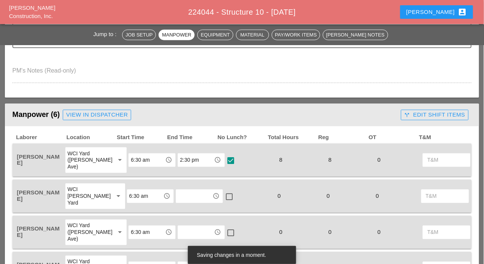
scroll to position [226, 0]
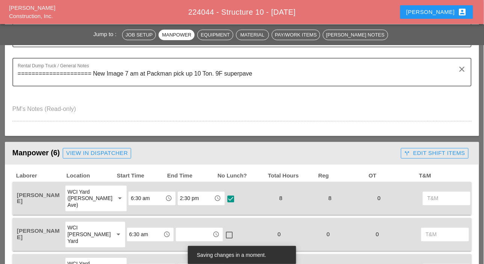
type input "2"
drag, startPoint x: 422, startPoint y: 153, endPoint x: 395, endPoint y: 153, distance: 27.1
click at [421, 153] on div "call_split Edit Shift Items" at bounding box center [435, 153] width 61 height 9
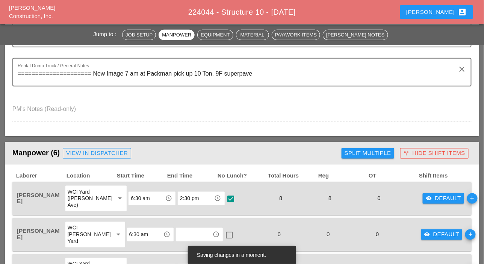
click at [380, 152] on div "Split Multiple" at bounding box center [368, 153] width 47 height 9
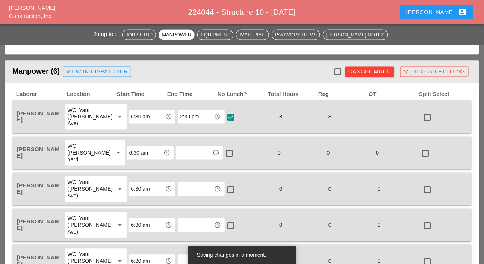
scroll to position [301, 0]
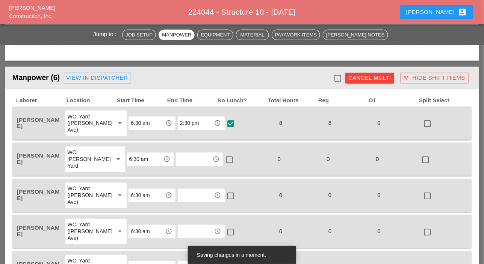
click at [339, 79] on div at bounding box center [338, 78] width 13 height 13
checkbox input "true"
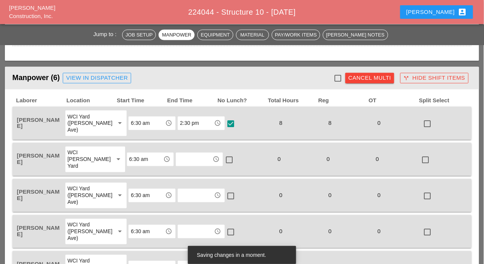
checkbox input "true"
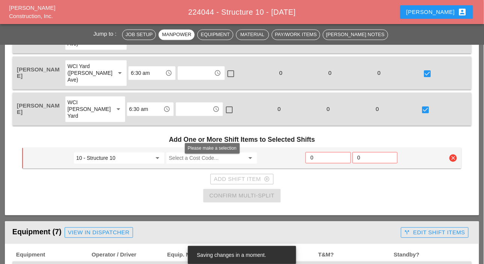
scroll to position [526, 0]
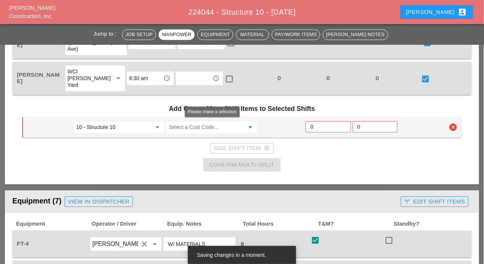
click at [190, 127] on input "Select a Cost Code..." at bounding box center [207, 127] width 76 height 12
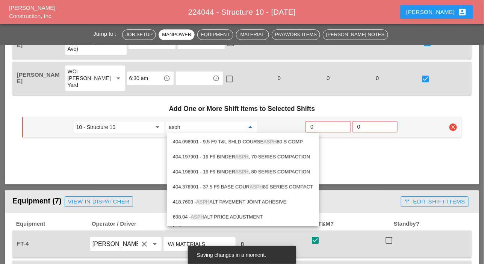
click at [226, 140] on div "404.098901 - 9.5 F9 T&L SHLD COURSE ASPH 80 S COMP" at bounding box center [243, 141] width 140 height 9
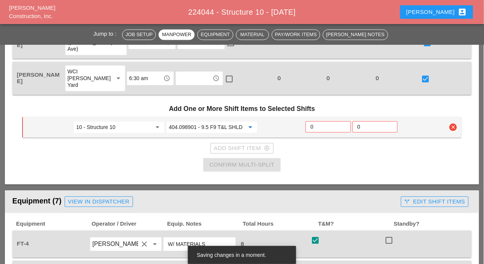
click at [223, 127] on input "404.098901 - 9.5 F9 T&L SHLD COURSE ASPH 80 S COMP" at bounding box center [207, 127] width 76 height 12
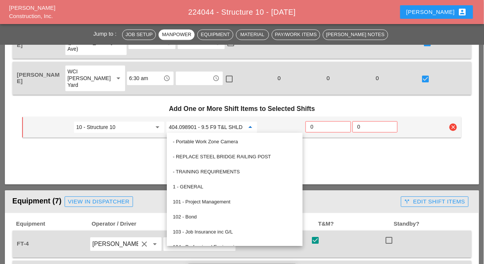
click at [201, 125] on input "404.098901 - 9.5 F9 T&L SHLD COURSE ASPH 80 S COMP" at bounding box center [207, 127] width 76 height 12
click at [263, 125] on div at bounding box center [281, 127] width 47 height 14
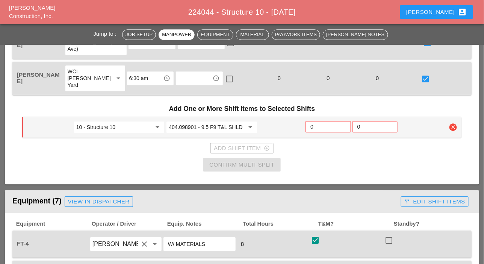
click at [247, 127] on icon "arrow_drop_down" at bounding box center [250, 127] width 9 height 9
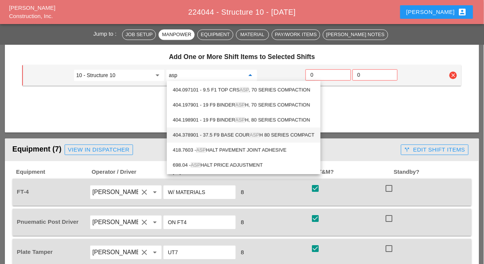
click at [245, 179] on div "FT-4 Daniel Kavanaugh clear arrow_drop_down W/ MATERIALS 8 check_box check chec…" at bounding box center [241, 192] width 459 height 27
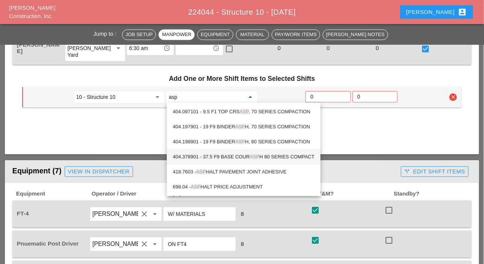
type input "404.098901 - 9.5 F9 T&L SHLD COURSE ASPH 80 S COMP"
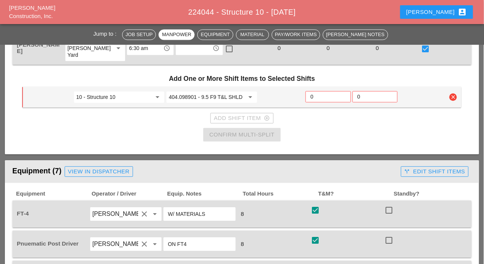
click at [245, 176] on div "Manpower (6) View in Dispatcher - All Workers Must Show up 15 Minutes Before St…" at bounding box center [242, 114] width 474 height 607
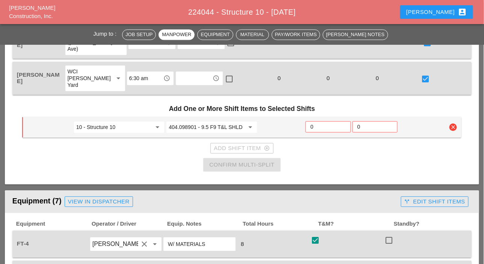
click at [319, 119] on div "10 - Structure 10 arrow_drop_down 404.098901 - 9.5 F9 T&L SHLD COURSE ASPH 80 S…" at bounding box center [241, 127] width 439 height 21
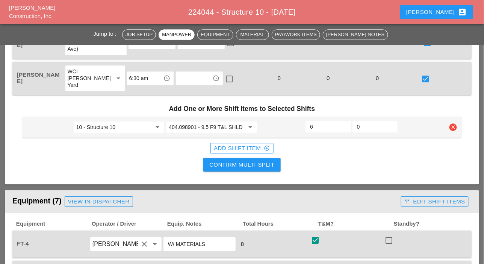
drag, startPoint x: 314, startPoint y: 125, endPoint x: 308, endPoint y: 125, distance: 6.0
click at [309, 125] on div "6" at bounding box center [328, 126] width 45 height 11
type input "7"
click at [250, 162] on div "Confirm Multi-Split" at bounding box center [241, 165] width 65 height 9
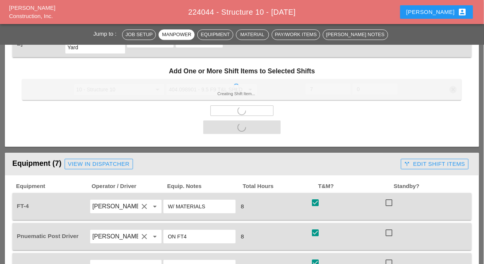
scroll to position [639, 0]
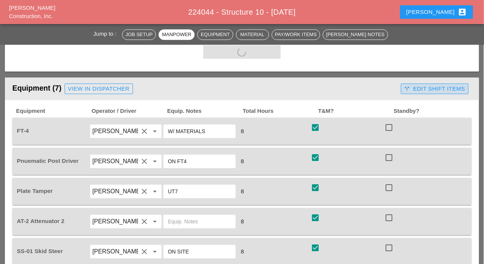
click at [433, 89] on div "call_split Edit Shift Items" at bounding box center [435, 89] width 61 height 9
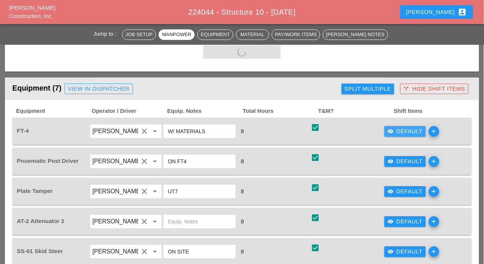
click at [392, 129] on icon "visibility" at bounding box center [391, 131] width 6 height 6
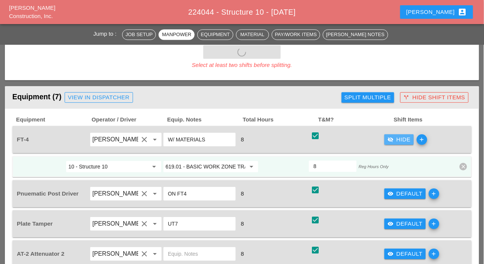
checkbox input "false"
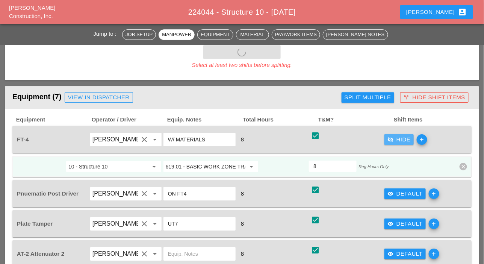
checkbox input "false"
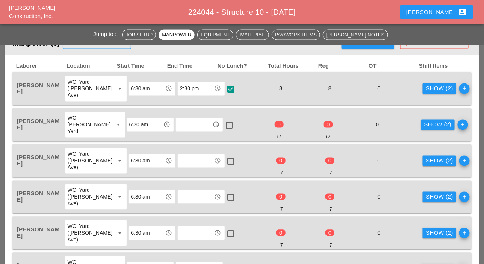
scroll to position [301, 0]
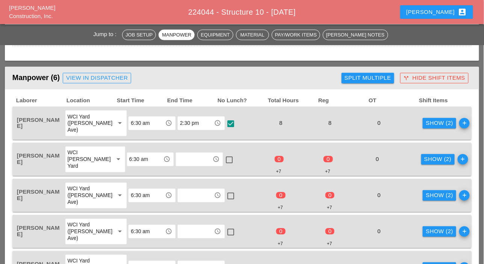
drag, startPoint x: 414, startPoint y: 124, endPoint x: 409, endPoint y: 124, distance: 4.9
click at [426, 124] on div "Show (2)" at bounding box center [439, 123] width 27 height 9
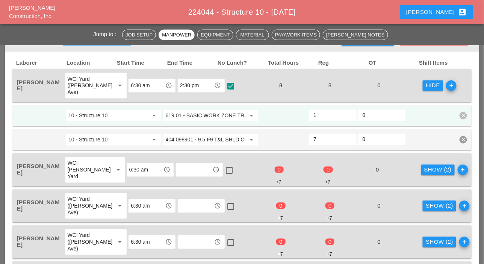
scroll to position [376, 0]
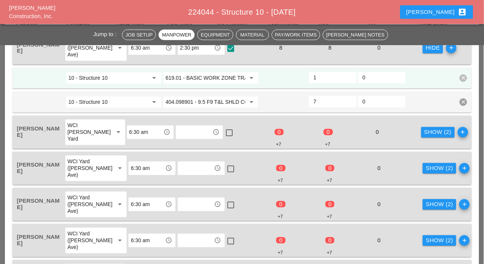
click at [424, 131] on div "Show (2)" at bounding box center [437, 132] width 27 height 9
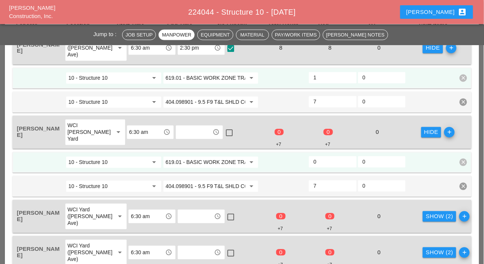
click at [320, 162] on input "0" at bounding box center [333, 162] width 38 height 12
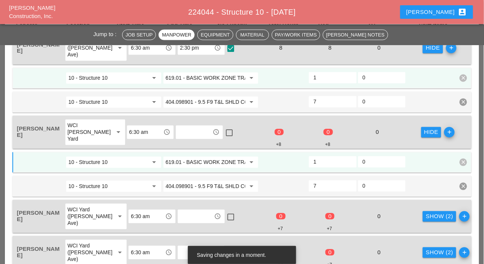
scroll to position [414, 0]
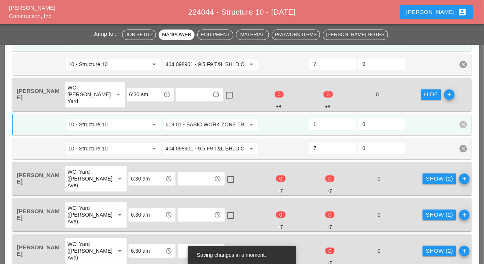
type input "1"
click at [423, 183] on button "Show (2)" at bounding box center [439, 179] width 33 height 11
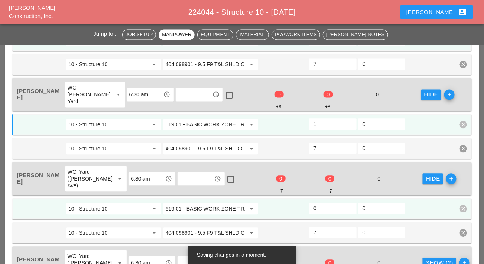
click at [321, 206] on input "0" at bounding box center [333, 209] width 38 height 12
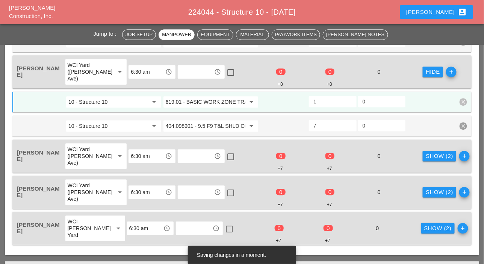
scroll to position [526, 0]
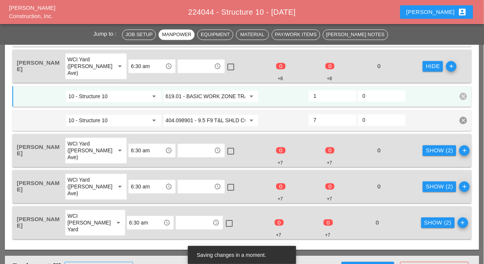
type input "1"
click at [426, 149] on div "Show (2)" at bounding box center [439, 150] width 27 height 9
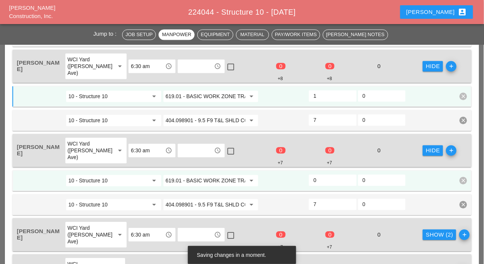
drag, startPoint x: 319, startPoint y: 179, endPoint x: 347, endPoint y: 184, distance: 28.8
click at [319, 179] on input "0" at bounding box center [333, 180] width 38 height 12
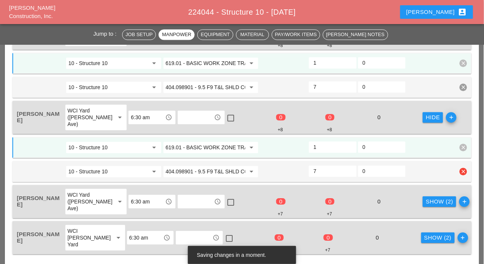
scroll to position [601, 0]
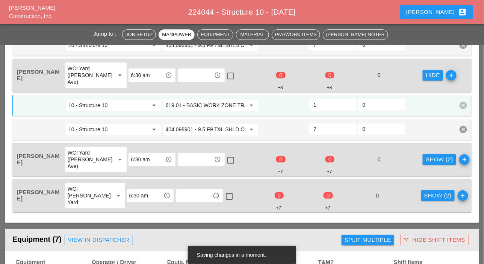
type input "1"
click at [426, 158] on div "Show (2)" at bounding box center [439, 159] width 27 height 9
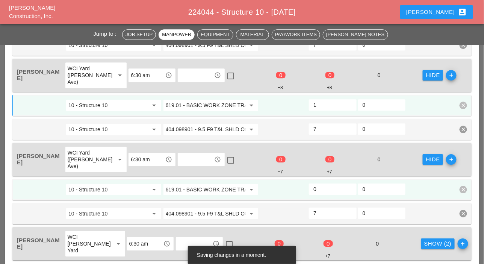
click at [322, 187] on input "0" at bounding box center [333, 189] width 38 height 12
type input "1"
click at [424, 239] on div "Show (2)" at bounding box center [437, 243] width 27 height 9
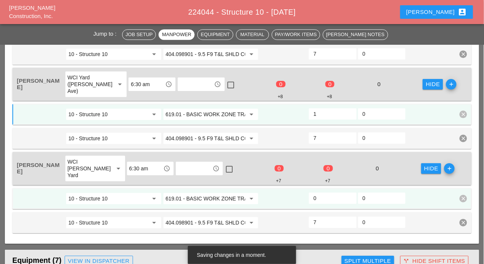
click at [327, 193] on input "0" at bounding box center [333, 198] width 38 height 12
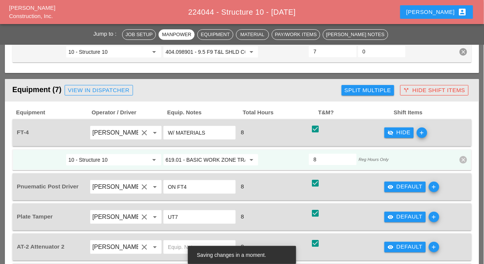
scroll to position [865, 0]
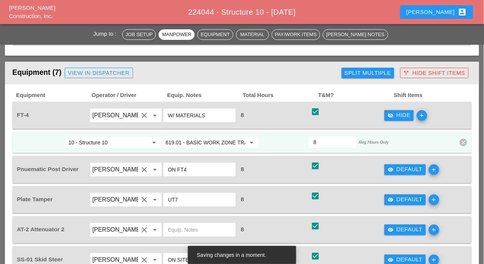
type input "1"
drag, startPoint x: 403, startPoint y: 167, endPoint x: 399, endPoint y: 169, distance: 4.5
click at [403, 167] on div "visibility Default" at bounding box center [405, 169] width 35 height 9
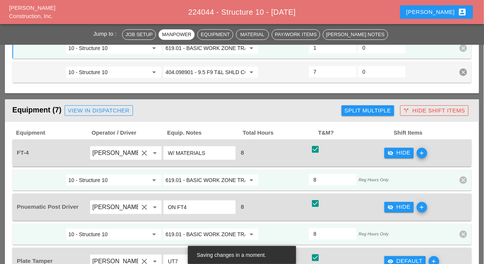
scroll to position [789, 0]
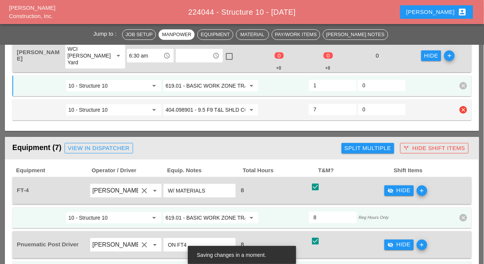
click at [218, 108] on input "404.098901 - 9.5 F9 T&L SHLD COURSE ASPH 80 S COMP" at bounding box center [206, 110] width 80 height 12
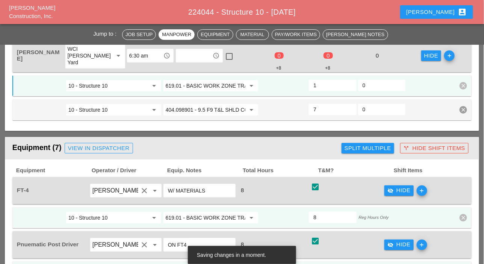
scroll to position [865, 0]
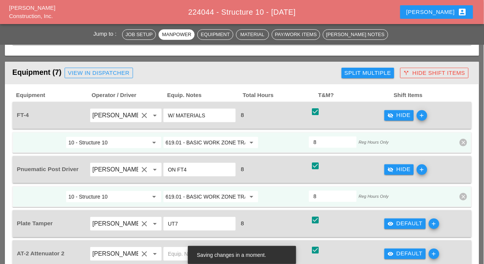
click at [207, 139] on input "619.01 - BASIC WORK ZONE TRAFFIC CONTROL" at bounding box center [206, 142] width 80 height 12
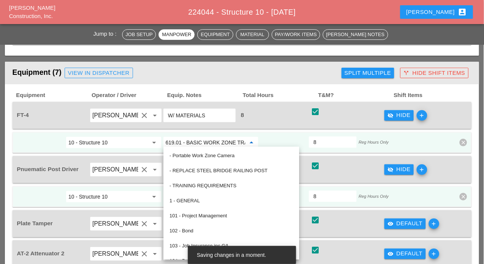
paste input "404.098901 - 9.5 F9 T&L SHLD COURSE ASPH 80 S COMP"
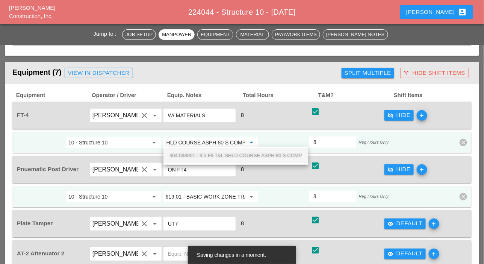
drag, startPoint x: 207, startPoint y: 153, endPoint x: 237, endPoint y: 154, distance: 30.1
click at [207, 153] on span "404.098901 - 9.5 F9 T&L SHLD COURSE ASPH 80 S COMP" at bounding box center [236, 156] width 133 height 6
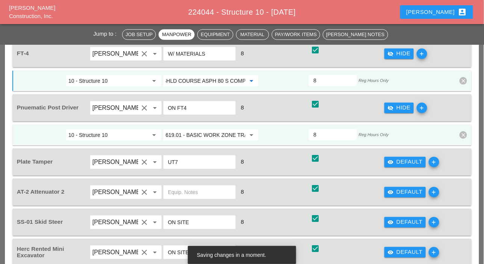
scroll to position [940, 0]
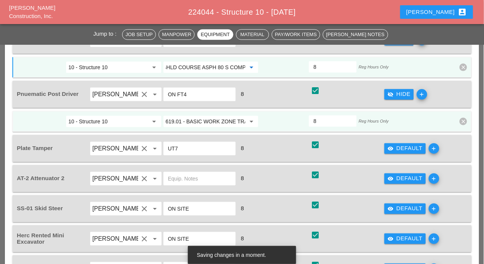
type input "404.098901 - 9.5 F9 T&L SHLD COURSE ASPH 80 S COMP"
drag, startPoint x: 403, startPoint y: 149, endPoint x: 330, endPoint y: 150, distance: 72.6
click at [403, 149] on div "visibility Default" at bounding box center [405, 148] width 35 height 9
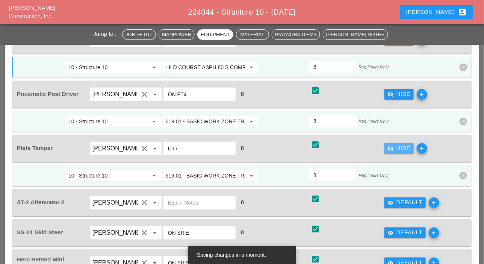
scroll to position [0, 0]
click at [209, 172] on input "619.01 - BASIC WORK ZONE TRAFFIC CONTROL" at bounding box center [206, 176] width 80 height 12
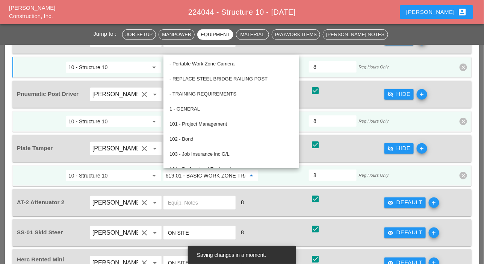
paste input "404.098901 - 9.5 F9 T&L SHLD COURSE ASPH 80 S COMP"
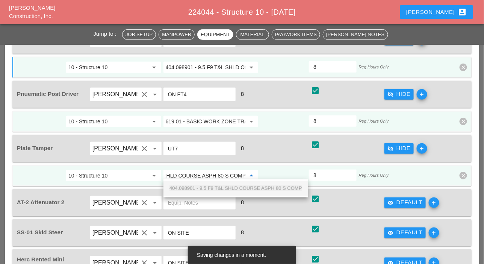
click at [217, 187] on span "404.098901 - 9.5 F9 T&L SHLD COURSE ASPH 80 S COMP" at bounding box center [236, 188] width 133 height 6
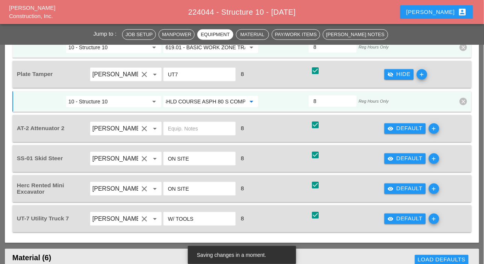
scroll to position [1015, 0]
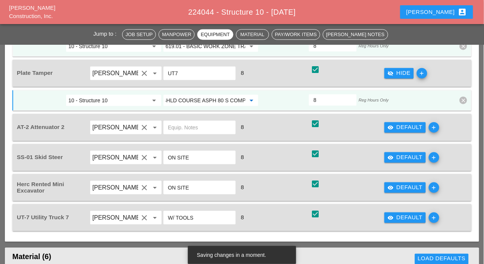
type input "404.098901 - 9.5 F9 T&L SHLD COURSE ASPH 80 S COMP"
click at [395, 153] on div "visibility Default" at bounding box center [405, 157] width 35 height 9
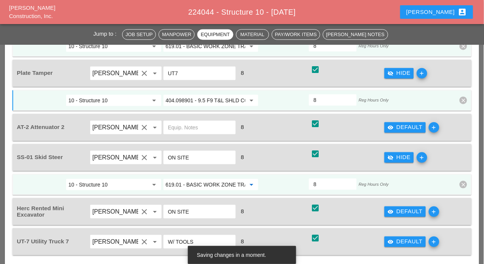
paste input "404.098901 - 9.5 F9 T&L SHLD COURSE ASPH 80 S COMP"
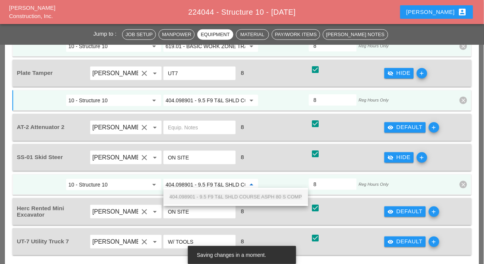
scroll to position [0, 62]
drag, startPoint x: 198, startPoint y: 197, endPoint x: 233, endPoint y: 199, distance: 34.3
click at [199, 197] on span "404.098901 - 9.5 F9 T&L SHLD COURSE ASPH 80 S COMP" at bounding box center [236, 197] width 133 height 6
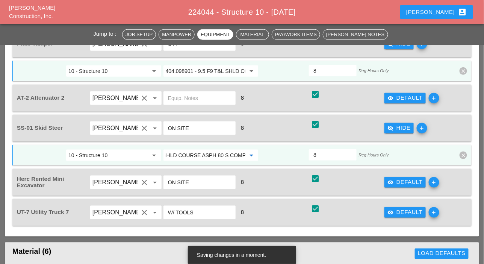
scroll to position [1053, 0]
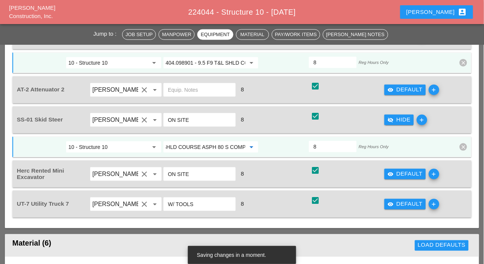
type input "404.098901 - 9.5 F9 T&L SHLD COURSE ASPH 80 S COMP"
click at [391, 171] on icon "visibility" at bounding box center [391, 174] width 6 height 6
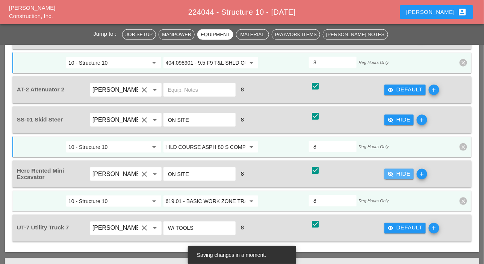
scroll to position [0, 0]
click at [202, 199] on input "619.01 - BASIC WORK ZONE TRAFFIC CONTROL" at bounding box center [206, 201] width 80 height 12
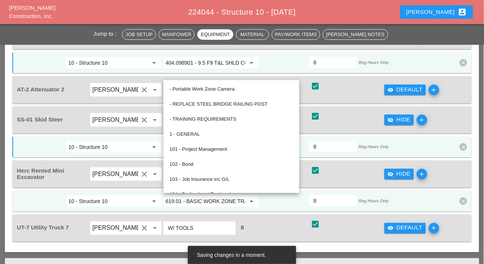
paste input "404.098901 - 9.5 F9 T&L SHLD COURSE ASPH 80 S COMP"
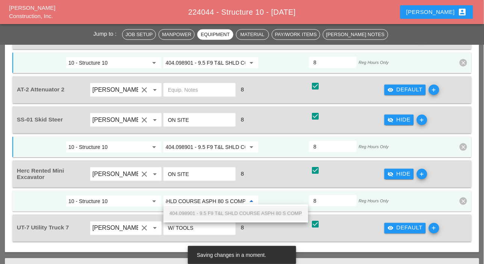
drag, startPoint x: 209, startPoint y: 214, endPoint x: 257, endPoint y: 212, distance: 47.8
click at [211, 214] on span "404.098901 - 9.5 F9 T&L SHLD COURSE ASPH 80 S COMP" at bounding box center [236, 214] width 133 height 6
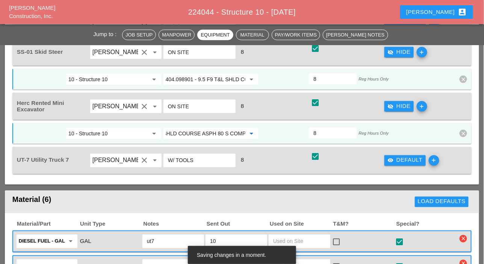
scroll to position [1128, 0]
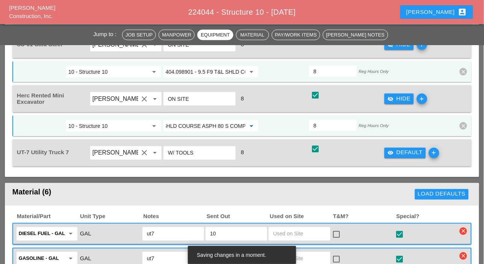
type input "404.098901 - 9.5 F9 T&L SHLD COURSE ASPH 80 S COMP"
click at [395, 150] on div "visibility Default" at bounding box center [405, 152] width 35 height 9
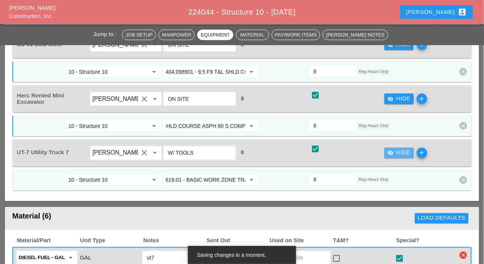
scroll to position [0, 0]
click at [206, 177] on input "619.01 - BASIC WORK ZONE TRAFFIC CONTROL" at bounding box center [206, 180] width 80 height 12
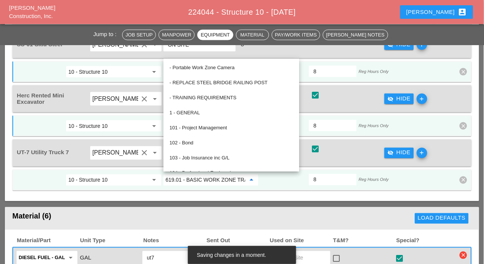
paste input "404.098901 - 9.5 F9 T&L SHLD COURSE ASPH 80 S COMP"
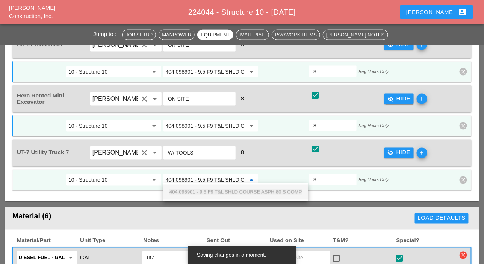
scroll to position [0, 62]
drag, startPoint x: 208, startPoint y: 191, endPoint x: 251, endPoint y: 159, distance: 53.8
click at [208, 191] on span "404.098901 - 9.5 F9 T&L SHLD COURSE ASPH 80 S COMP" at bounding box center [236, 192] width 133 height 6
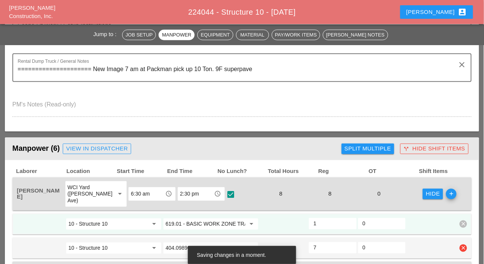
scroll to position [226, 0]
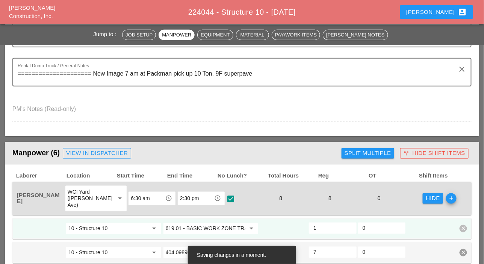
type input "404.098901 - 9.5 F9 T&L SHLD COURSE ASPH 80 S COMP"
click at [348, 150] on div "Split Multiple" at bounding box center [368, 153] width 47 height 9
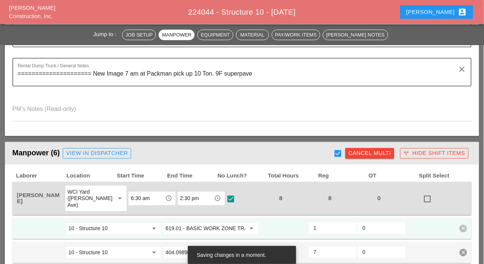
click at [340, 152] on div at bounding box center [338, 153] width 13 height 13
checkbox input "true"
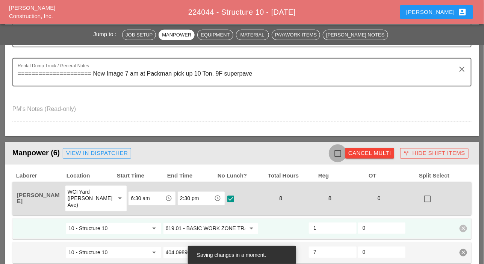
checkbox input "true"
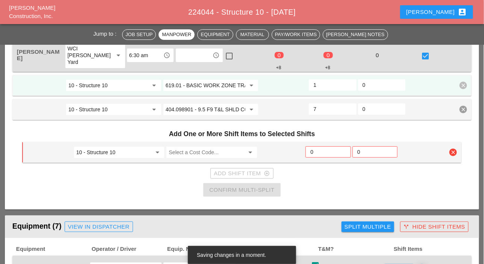
scroll to position [865, 0]
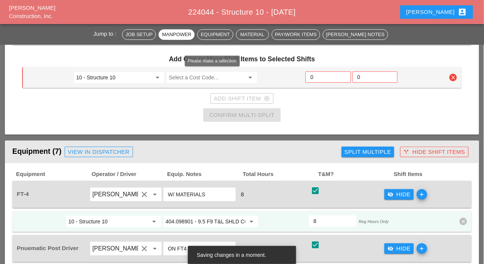
click at [179, 74] on input "Select a Cost Code..." at bounding box center [207, 77] width 76 height 12
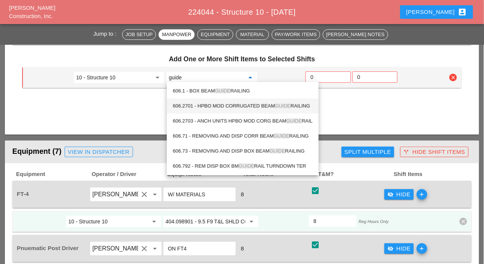
click at [222, 105] on div "606.2701 - HPBO MOD CORRUGATED BEAM GUIDE RAILING" at bounding box center [243, 106] width 140 height 9
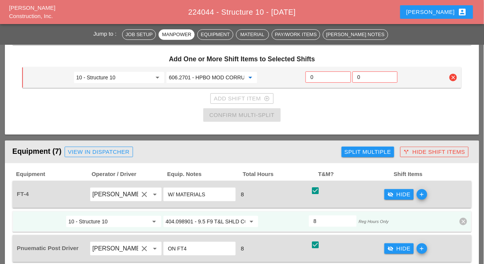
type input "606.2701 - HPBO MOD CORRUGATED BEAM GUIDE RAILING"
click at [315, 76] on input "0" at bounding box center [328, 77] width 35 height 12
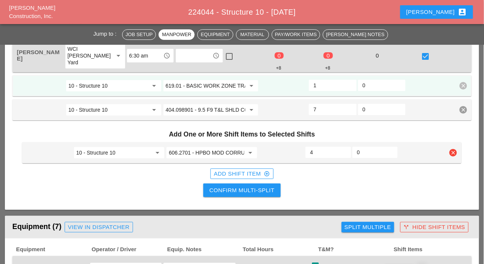
scroll to position [789, 0]
type input "4"
drag, startPoint x: 256, startPoint y: 189, endPoint x: 277, endPoint y: 185, distance: 21.8
click at [256, 190] on div "Confirm Multi-Split" at bounding box center [241, 190] width 65 height 9
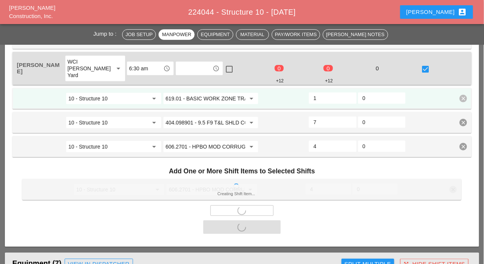
scroll to position [885, 0]
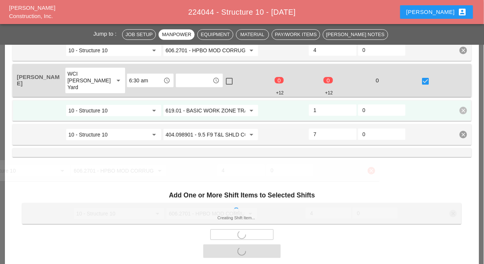
checkbox input "false"
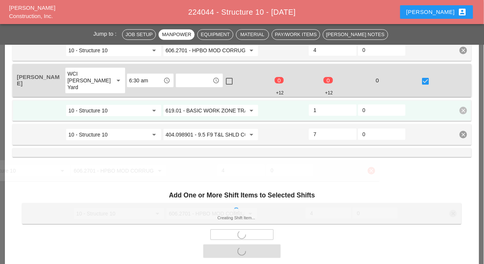
checkbox input "false"
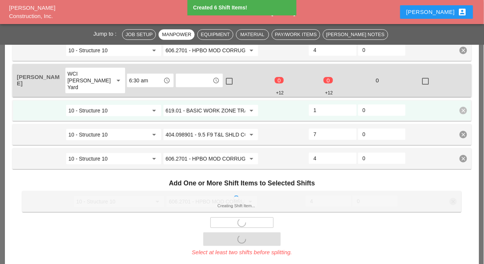
type input "0"
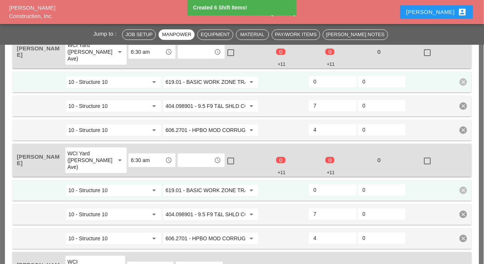
type input "0"
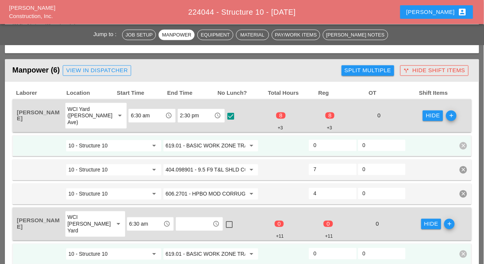
scroll to position [321, 0]
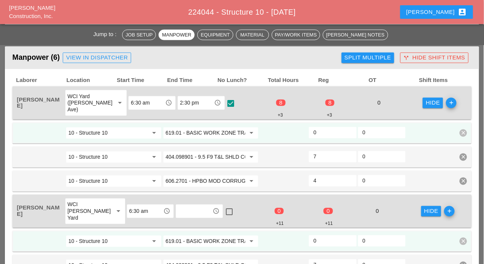
click at [317, 132] on input "0" at bounding box center [333, 133] width 38 height 12
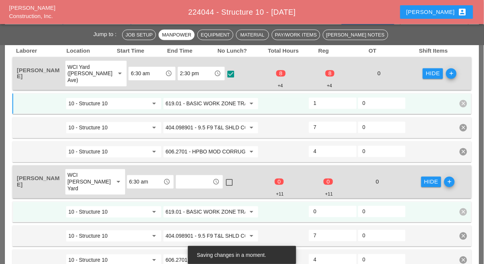
scroll to position [359, 0]
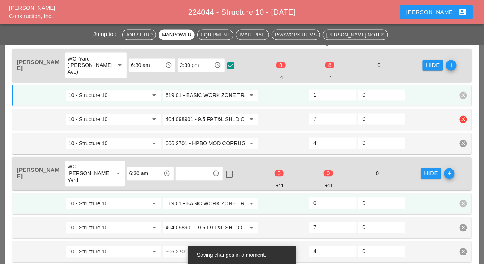
type input "1"
drag, startPoint x: 318, startPoint y: 120, endPoint x: 312, endPoint y: 120, distance: 5.6
click at [312, 120] on div "7" at bounding box center [332, 119] width 47 height 11
type input "3"
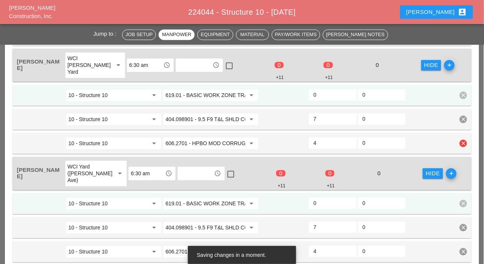
scroll to position [471, 0]
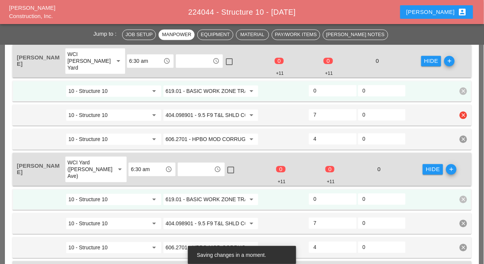
drag, startPoint x: 317, startPoint y: 116, endPoint x: 321, endPoint y: 97, distance: 19.2
click at [311, 115] on div "7" at bounding box center [332, 114] width 47 height 11
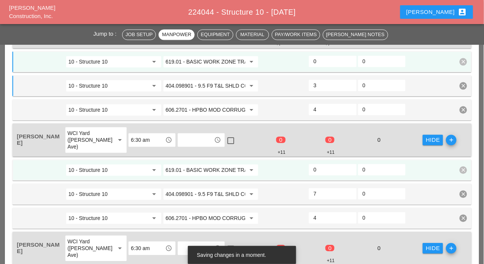
scroll to position [547, 0]
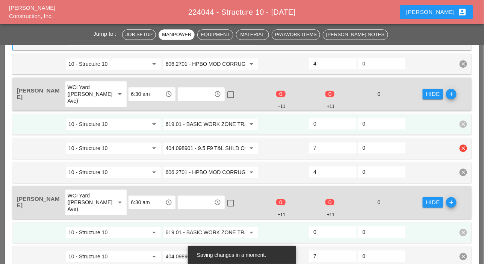
type input "3"
drag, startPoint x: 318, startPoint y: 145, endPoint x: 327, endPoint y: 192, distance: 48.2
click at [309, 145] on div "7" at bounding box center [332, 147] width 47 height 11
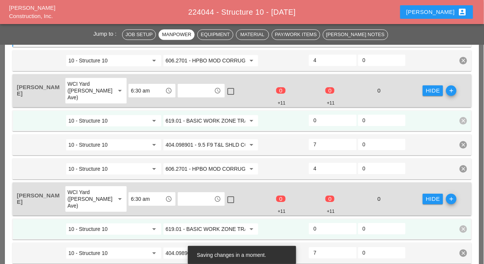
scroll to position [659, 0]
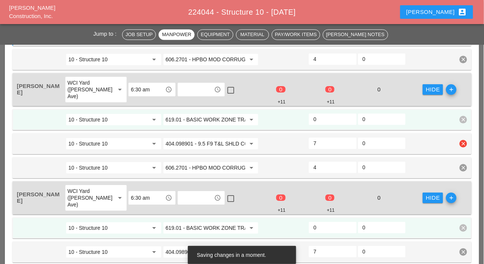
type input "3"
drag, startPoint x: 318, startPoint y: 141, endPoint x: 327, endPoint y: 167, distance: 27.6
click at [311, 141] on div "7" at bounding box center [332, 143] width 47 height 11
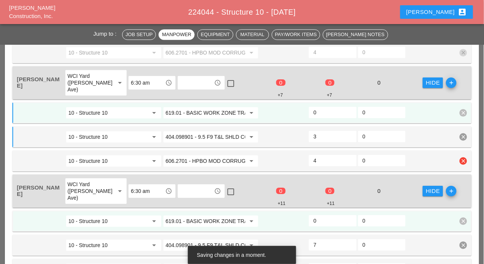
scroll to position [735, 0]
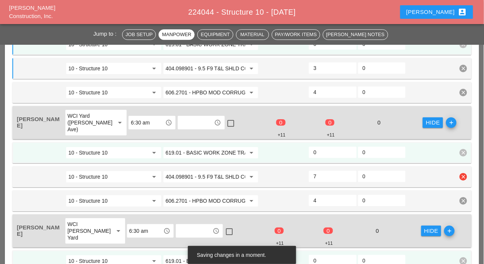
type input "3"
drag, startPoint x: 319, startPoint y: 174, endPoint x: 313, endPoint y: 177, distance: 6.7
click at [312, 175] on div "7" at bounding box center [332, 176] width 47 height 11
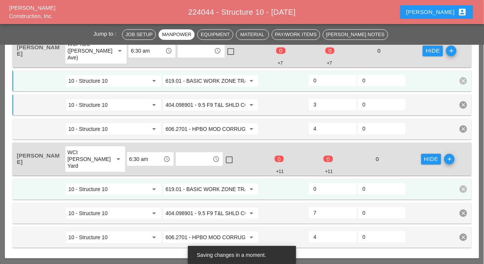
scroll to position [847, 0]
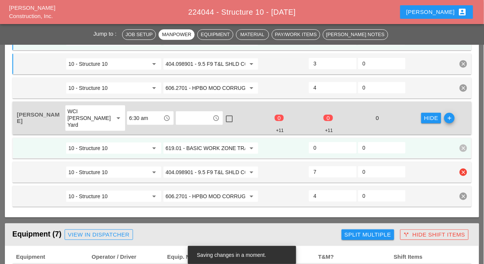
type input "3"
click at [308, 169] on div "7" at bounding box center [332, 172] width 49 height 14
type input "3"
click at [320, 147] on input "0" at bounding box center [333, 148] width 38 height 12
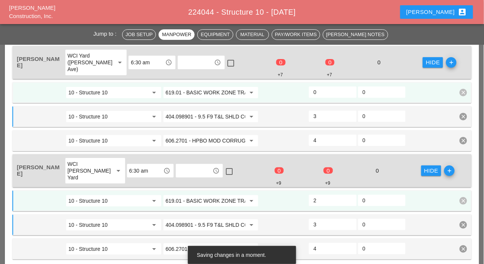
scroll to position [772, 0]
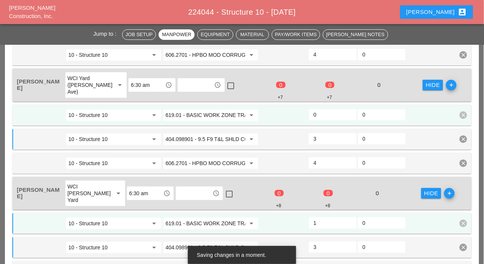
type input "1"
click at [317, 113] on input "0" at bounding box center [333, 115] width 38 height 12
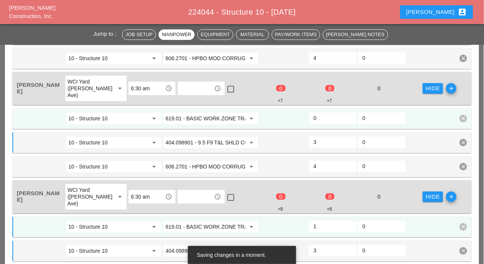
scroll to position [659, 0]
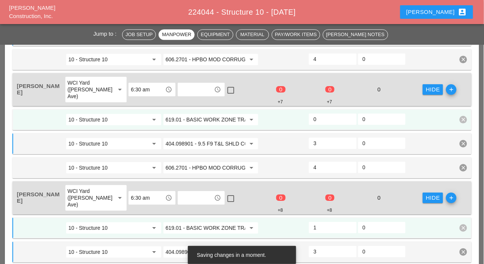
type input "1"
click at [321, 121] on input "0" at bounding box center [333, 119] width 38 height 12
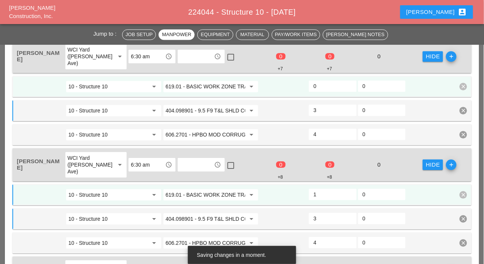
type input "1"
click at [320, 90] on input "0" at bounding box center [333, 86] width 38 height 12
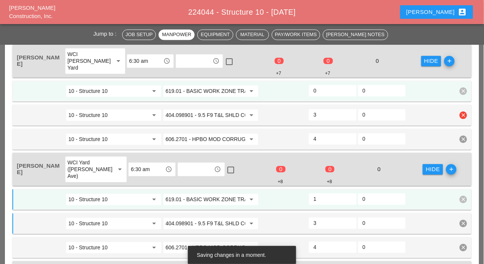
type input "1"
click at [322, 92] on input "0" at bounding box center [333, 91] width 38 height 12
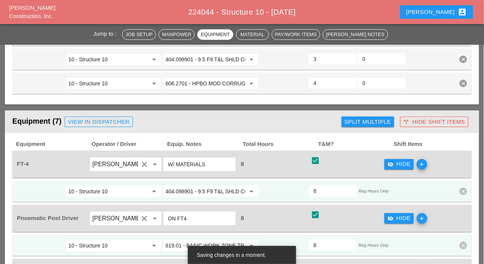
scroll to position [998, 0]
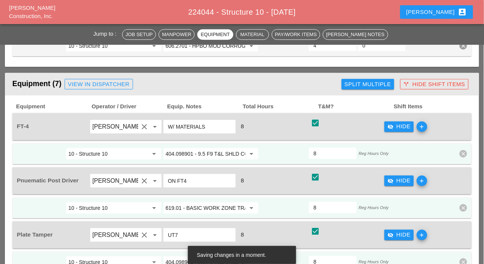
type input "1"
click at [361, 86] on button "Split Multiple" at bounding box center [368, 84] width 53 height 11
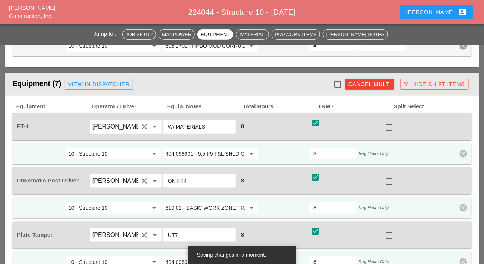
click at [335, 81] on div at bounding box center [338, 84] width 13 height 13
checkbox input "true"
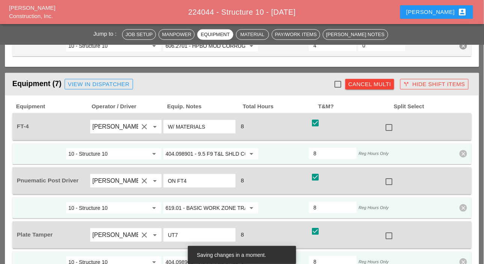
checkbox input "true"
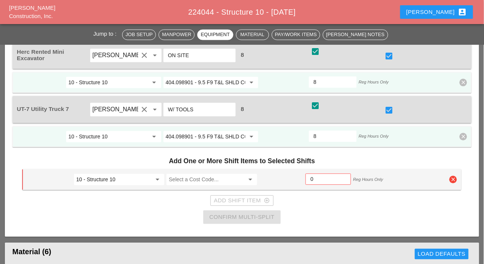
scroll to position [1336, 0]
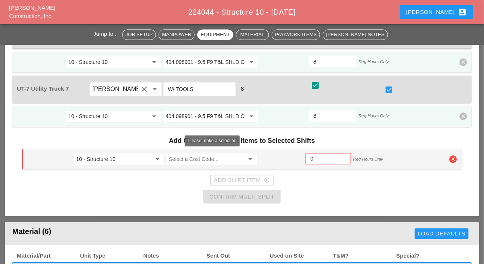
click at [192, 156] on input "Select a Cost Code..." at bounding box center [207, 159] width 76 height 12
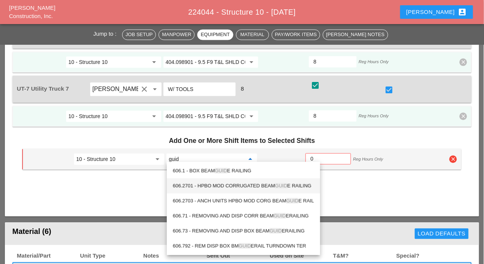
click at [231, 183] on div "606.2701 - HPBO MOD CORRUGATED BEAM GUID E RAILING" at bounding box center [243, 185] width 141 height 9
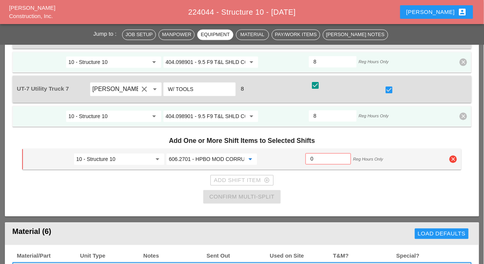
type input "606.2701 - HPBO MOD CORRUGATED BEAM GUIDE RAILING"
click at [312, 155] on input "0" at bounding box center [328, 159] width 35 height 12
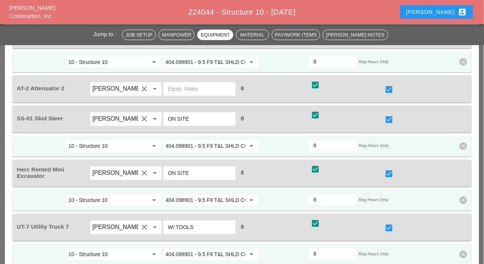
scroll to position [1148, 0]
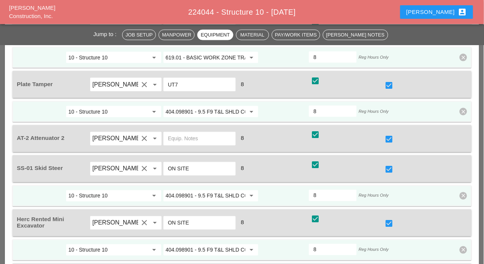
type input "4"
click at [388, 136] on div at bounding box center [389, 139] width 13 height 13
checkbox input "false"
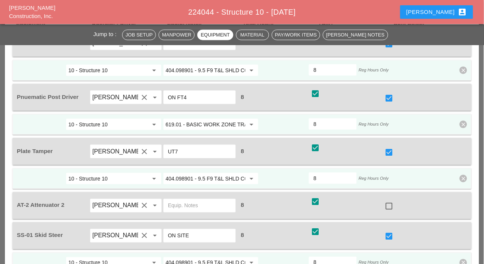
scroll to position [1073, 0]
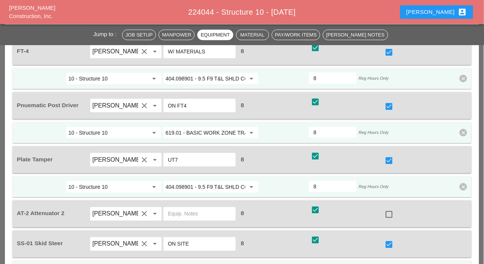
click at [388, 155] on div at bounding box center [389, 160] width 13 height 13
checkbox input "false"
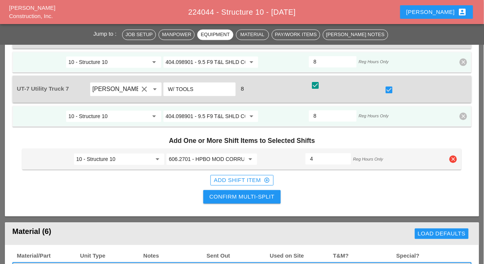
scroll to position [1411, 0]
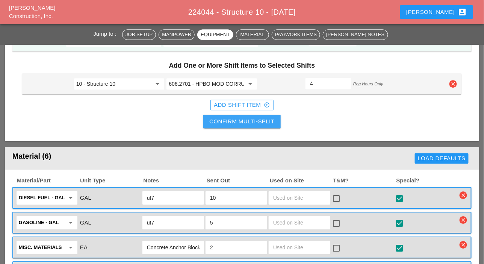
click at [252, 117] on div "Confirm Multi-Split" at bounding box center [241, 121] width 65 height 9
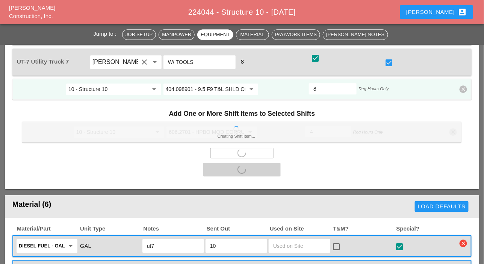
scroll to position [1459, 0]
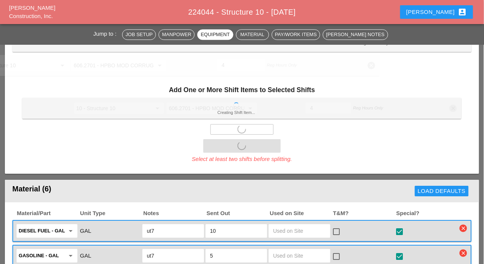
checkbox input "false"
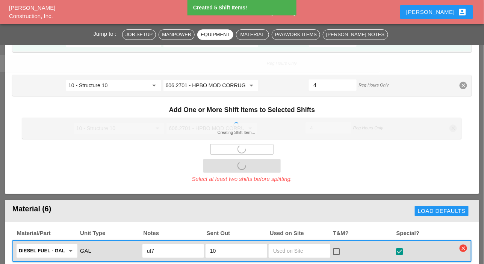
type input "4"
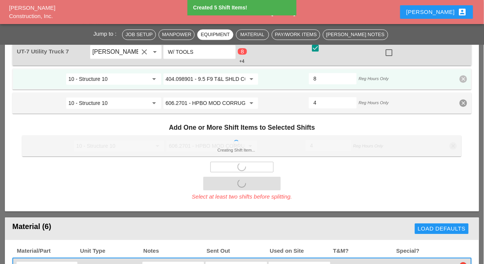
type input "4"
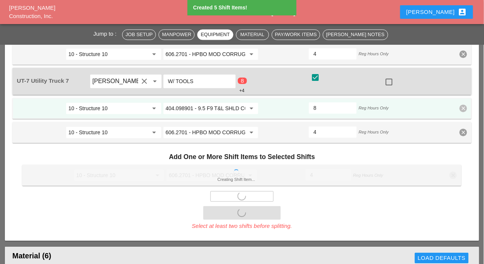
type input "4"
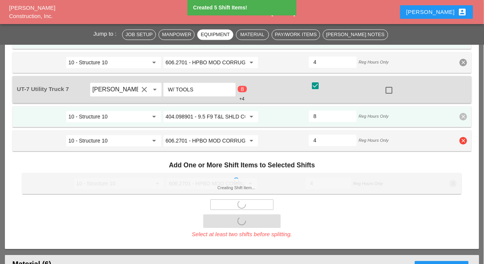
type input "4"
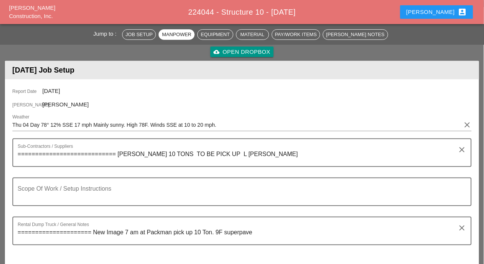
scroll to position [0, 0]
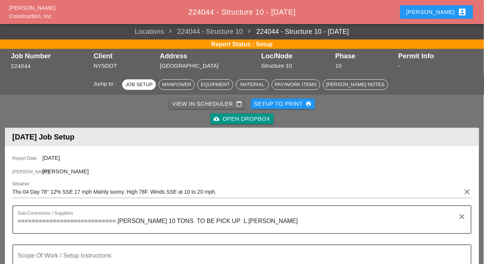
click at [194, 104] on div "View in Scheduler calendar_today" at bounding box center [207, 104] width 70 height 9
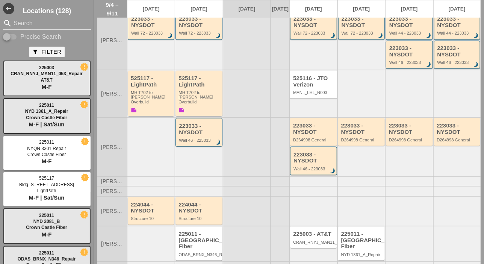
scroll to position [165, 0]
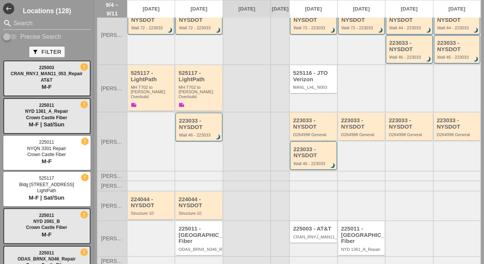
click at [17, 31] on div "search Search Precise Search" at bounding box center [47, 29] width 94 height 24
click at [14, 35] on input "Precise Search" at bounding box center [10, 36] width 14 height 9
checkbox input "true"
click at [19, 26] on input "Search" at bounding box center [47, 23] width 67 height 12
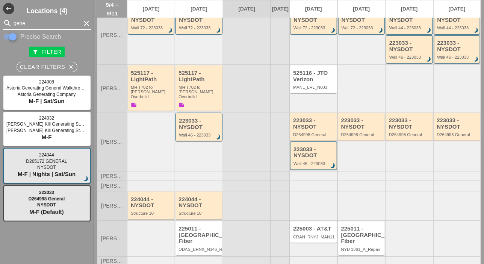
type input "gene"
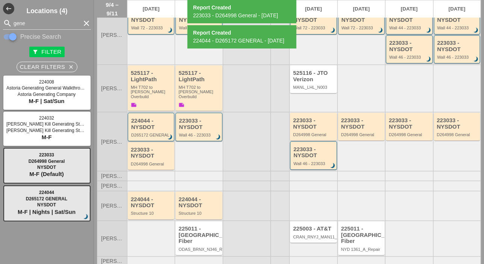
click at [147, 118] on div "224044 - NYSDOT" at bounding box center [151, 124] width 41 height 12
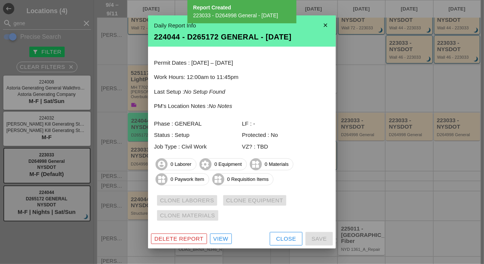
click at [226, 238] on div "View" at bounding box center [221, 239] width 15 height 9
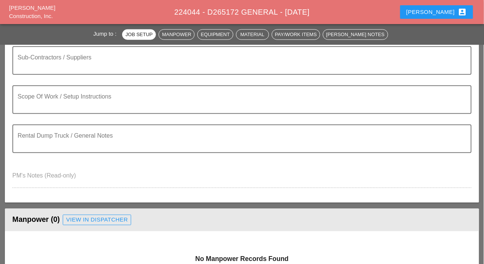
scroll to position [226, 0]
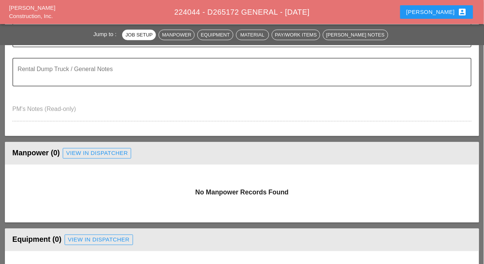
click at [90, 154] on div "View in Dispatcher" at bounding box center [97, 153] width 62 height 9
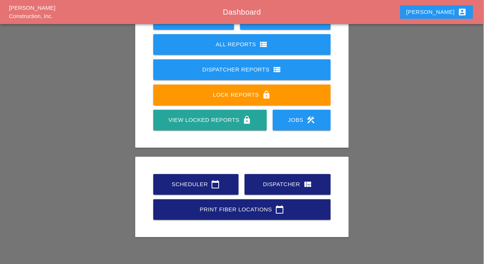
scroll to position [105, 0]
click at [197, 180] on div "Scheduler calendar_today" at bounding box center [195, 184] width 61 height 9
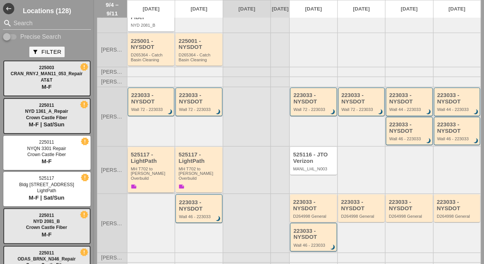
scroll to position [75, 0]
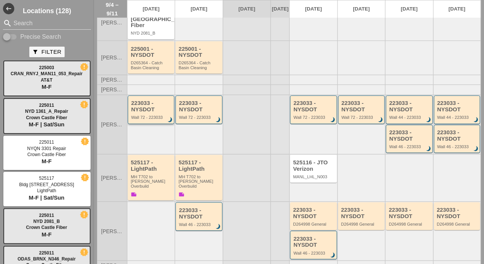
click at [148, 115] on div "Wall 72 - 223033" at bounding box center [151, 117] width 41 height 5
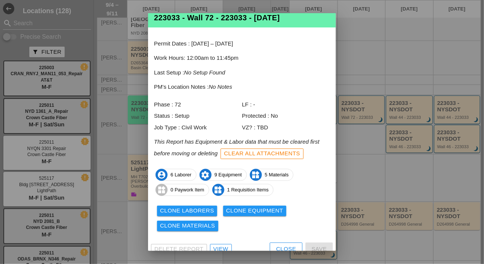
scroll to position [25, 0]
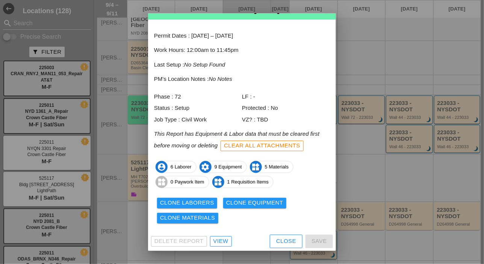
click at [221, 238] on div "View" at bounding box center [221, 241] width 15 height 9
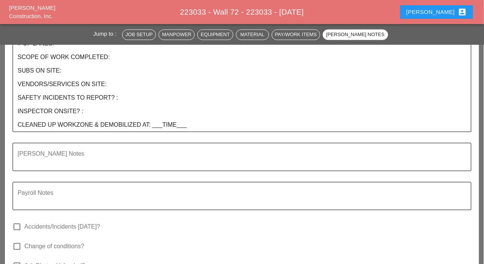
scroll to position [1391, 0]
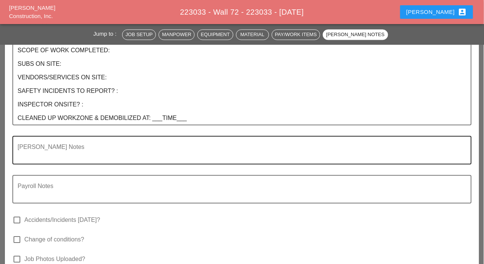
click at [110, 158] on textarea "Foreman's Notes" at bounding box center [239, 154] width 443 height 18
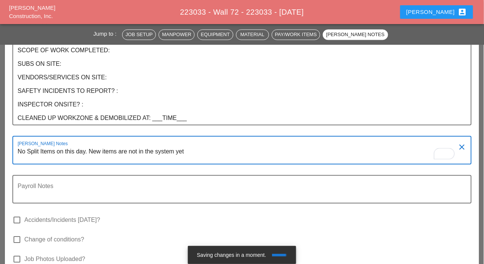
click at [198, 149] on textarea "No Split Items on this day. New items are not in the system yet" at bounding box center [239, 154] width 443 height 18
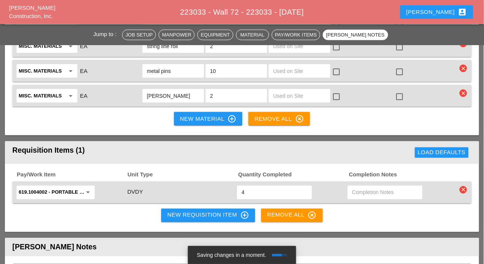
scroll to position [902, 0]
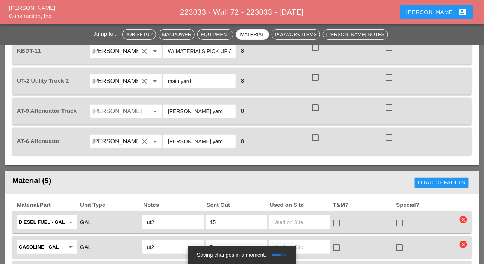
type textarea "No Split Items on this day. New items are not in the system yet"
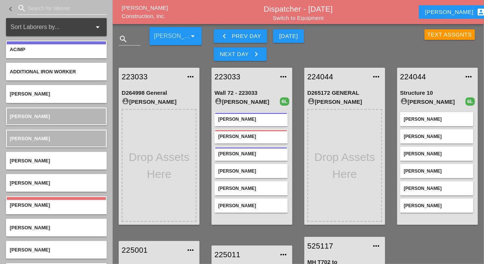
click at [33, 7] on input "Search for laborer" at bounding box center [62, 8] width 68 height 12
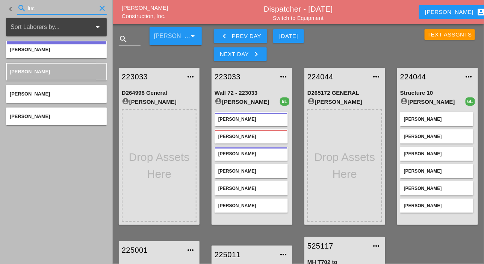
type input "luc"
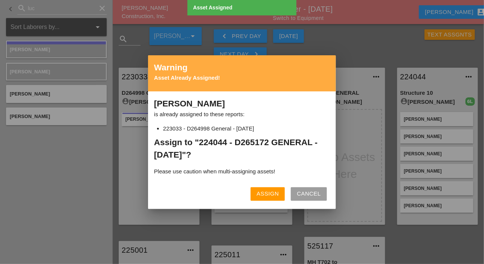
click at [269, 192] on div "Assign" at bounding box center [268, 193] width 22 height 9
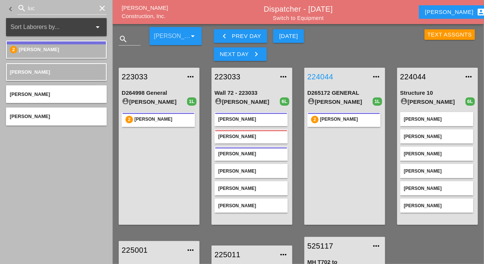
click at [324, 76] on link "224044" at bounding box center [338, 76] width 60 height 11
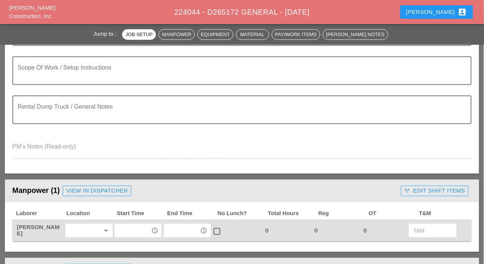
scroll to position [301, 0]
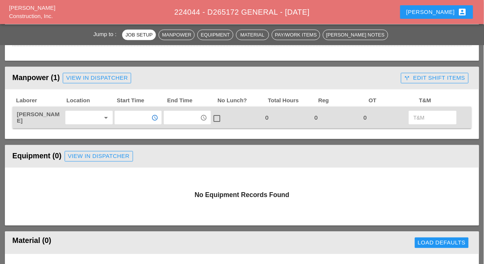
click at [121, 117] on input "text" at bounding box center [133, 118] width 32 height 12
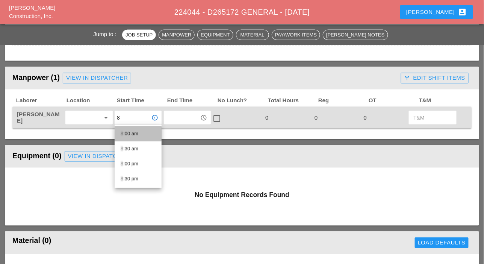
click at [135, 135] on div "8 :00 am" at bounding box center [138, 133] width 35 height 9
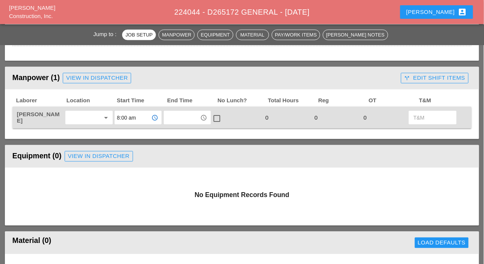
type input "8:00 am"
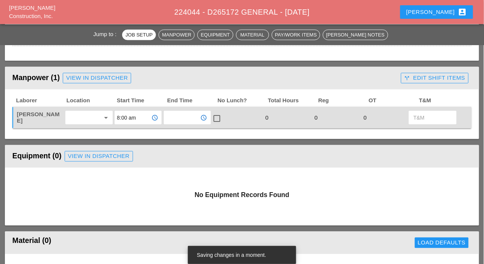
click at [170, 118] on input "text" at bounding box center [182, 118] width 32 height 12
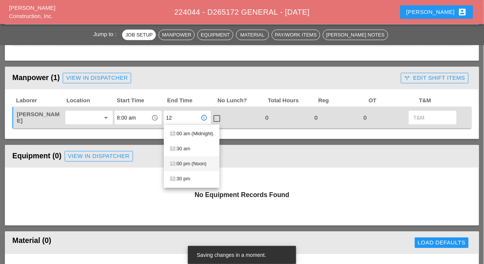
click at [186, 163] on div "12 :00 pm (Noon)" at bounding box center [192, 163] width 44 height 9
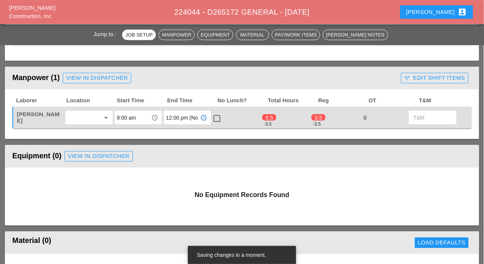
type input "12:00 pm (Noon)"
click at [218, 117] on div at bounding box center [217, 118] width 13 height 13
checkbox input "true"
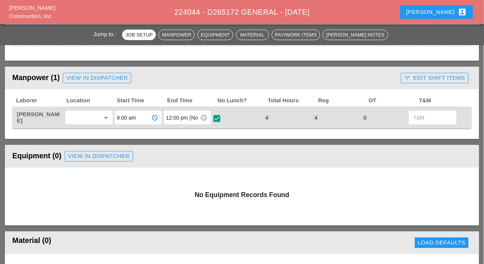
click at [130, 117] on input "8:00 am" at bounding box center [133, 118] width 32 height 12
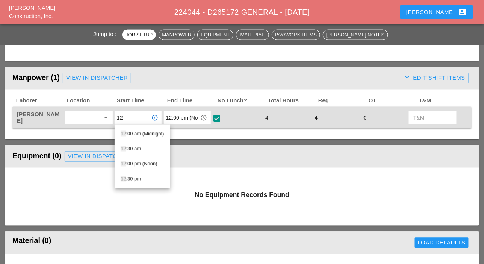
click at [139, 161] on div "12 :00 pm (Noon)" at bounding box center [143, 163] width 44 height 9
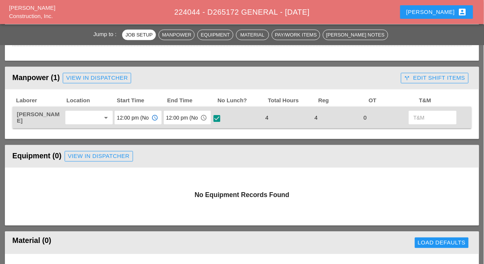
type input "12:00 pm (Noon)"
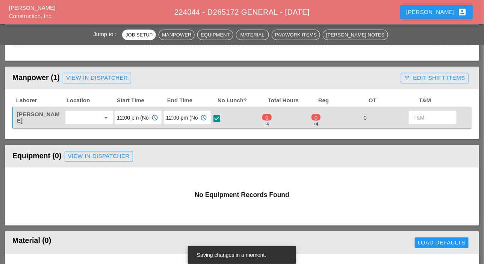
click at [181, 116] on input "12:00 pm (Noon)" at bounding box center [182, 118] width 32 height 12
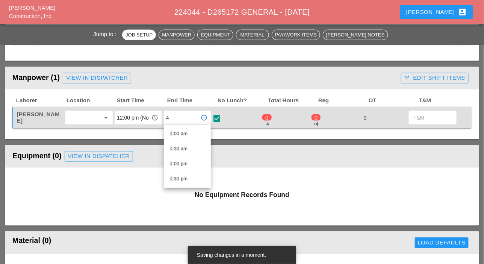
drag, startPoint x: 174, startPoint y: 120, endPoint x: 158, endPoint y: 118, distance: 16.2
click at [158, 118] on div "Luca Gambardella arrow_drop_down 12:00 pm (Noon) access_time 4 access_time chec…" at bounding box center [236, 118] width 442 height 16
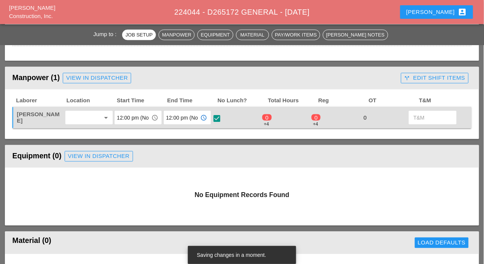
click at [177, 116] on input "12:00 pm (Noon)" at bounding box center [182, 118] width 32 height 12
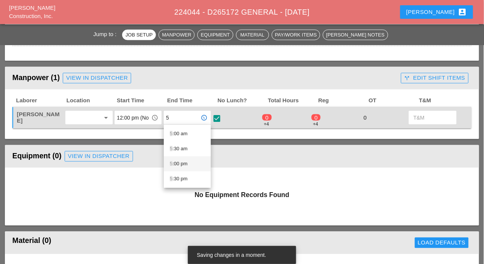
click at [178, 163] on div "5 :00 pm" at bounding box center [187, 163] width 35 height 9
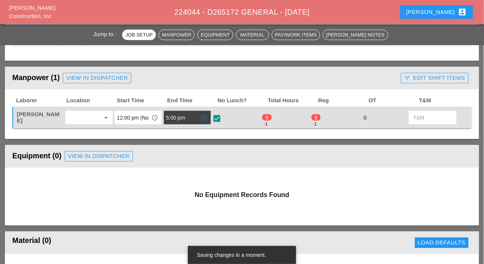
type input "5:00 pm"
click at [129, 117] on input "12:00 pm (Noon)" at bounding box center [133, 118] width 32 height 12
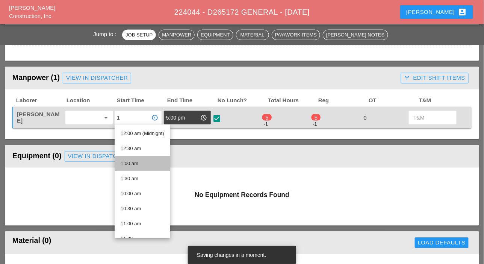
click at [134, 162] on div "1 :00 am" at bounding box center [143, 163] width 44 height 9
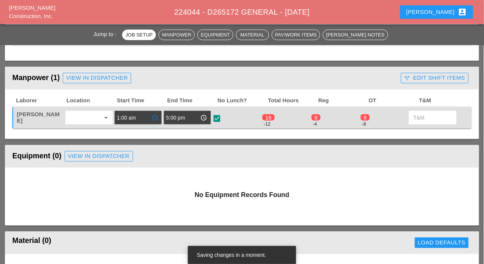
drag, startPoint x: 138, startPoint y: 117, endPoint x: 109, endPoint y: 117, distance: 28.9
click at [109, 117] on div "Luca Gambardella arrow_drop_down 1:00 am access_time 5:00 pm access_time check_…" at bounding box center [236, 118] width 442 height 16
click at [135, 117] on input "1:00 am" at bounding box center [133, 118] width 32 height 12
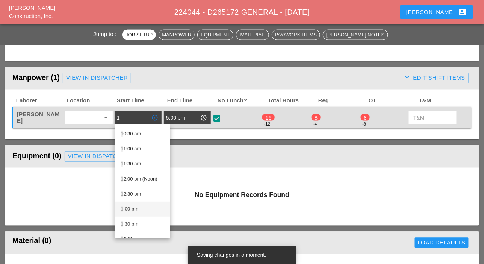
scroll to position [113, 0]
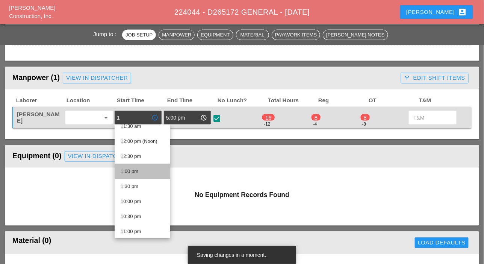
click at [133, 171] on div "1 :00 pm" at bounding box center [143, 171] width 44 height 9
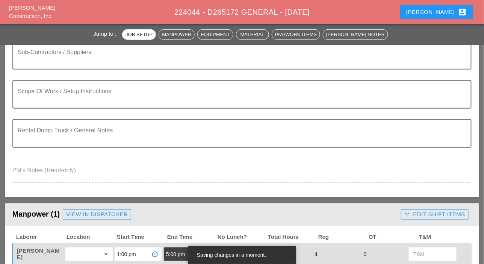
scroll to position [150, 0]
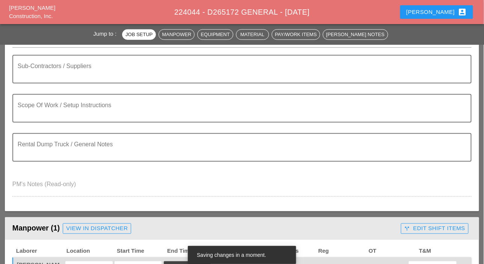
type input "1:00 pm"
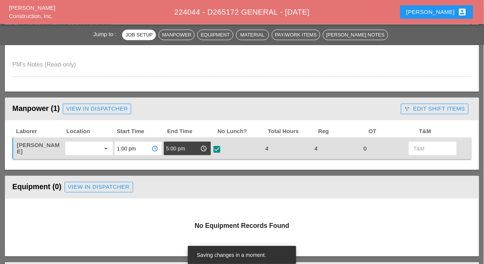
scroll to position [301, 0]
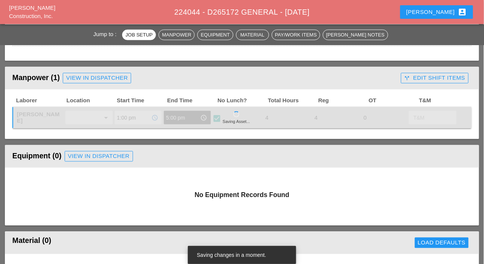
click at [432, 79] on div "call_split Edit Shift Items" at bounding box center [435, 78] width 61 height 9
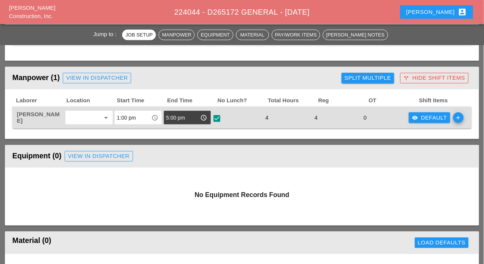
click at [423, 116] on div "visibility Default" at bounding box center [429, 118] width 35 height 9
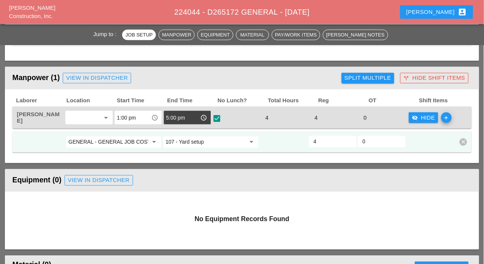
click at [123, 140] on input "GENERAL - GENERAL JOB COSTS" at bounding box center [108, 142] width 80 height 12
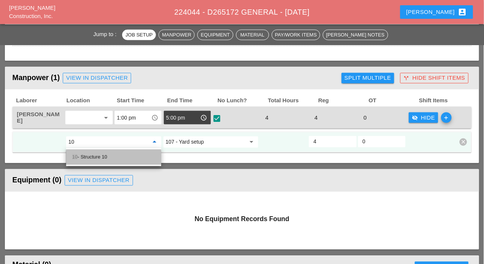
drag, startPoint x: 105, startPoint y: 155, endPoint x: 139, endPoint y: 155, distance: 33.8
click at [109, 156] on div "10 - Structure 10" at bounding box center [113, 157] width 83 height 9
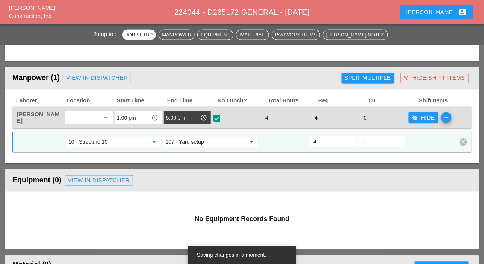
type input "10 - Structure 10"
click at [175, 142] on input "107 - Yard setup" at bounding box center [206, 142] width 80 height 12
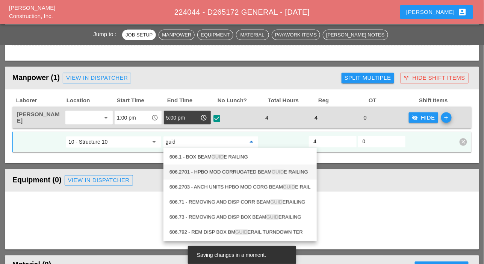
click at [218, 173] on div "606.2701 - HPBO MOD CORRUGATED BEAM GUID E RAILING" at bounding box center [240, 172] width 141 height 9
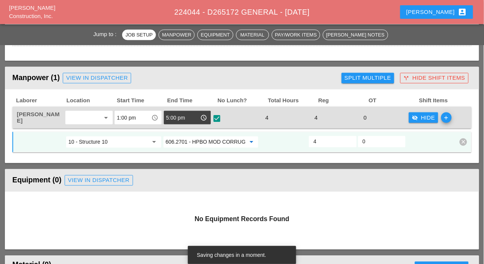
type input "606.2701 - HPBO MOD CORRUGATED BEAM GUIDE RAILING"
click at [320, 142] on input "4" at bounding box center [333, 142] width 38 height 12
drag, startPoint x: 322, startPoint y: 139, endPoint x: 308, endPoint y: 139, distance: 13.5
click at [308, 139] on div "10 - Structure 10 arrow_drop_down 606.2701 - HPBO MOD CORRUGATED BEAM GUIDE RAI…" at bounding box center [236, 142] width 441 height 14
type input "2"
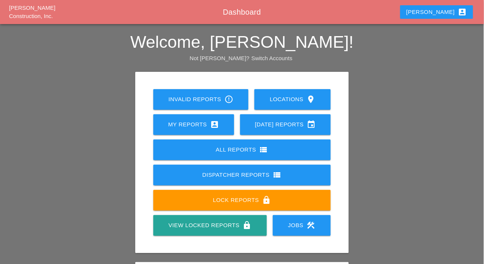
scroll to position [105, 0]
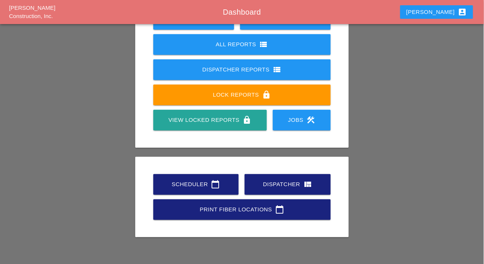
click at [192, 186] on div "Scheduler calendar_today" at bounding box center [195, 184] width 61 height 9
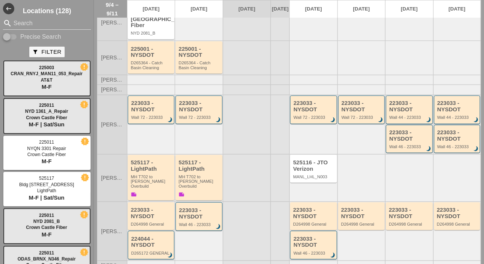
scroll to position [150, 0]
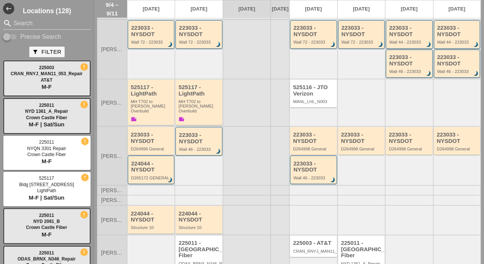
click at [147, 147] on div "D264998 General" at bounding box center [152, 149] width 42 height 5
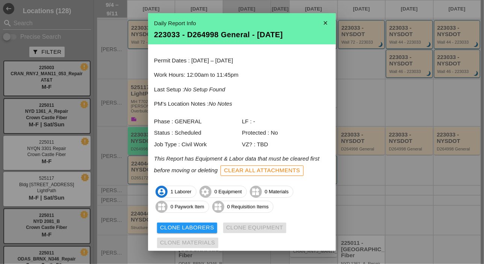
scroll to position [25, 0]
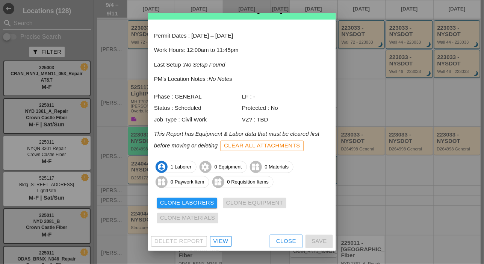
click at [218, 239] on div "View" at bounding box center [221, 241] width 15 height 9
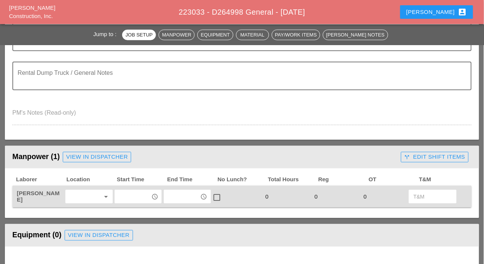
scroll to position [301, 0]
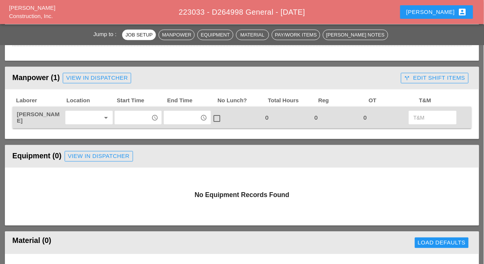
click at [127, 115] on input "text" at bounding box center [133, 118] width 32 height 12
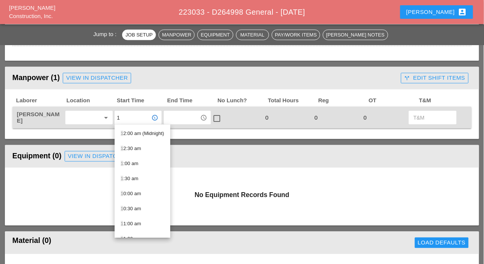
type input "12"
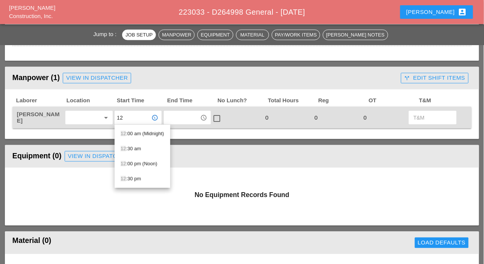
drag, startPoint x: 128, startPoint y: 120, endPoint x: 112, endPoint y: 119, distance: 15.5
click at [113, 120] on div "[PERSON_NAME] arrow_drop_down 12 access_time access_time check_box_outline_blan…" at bounding box center [236, 118] width 442 height 16
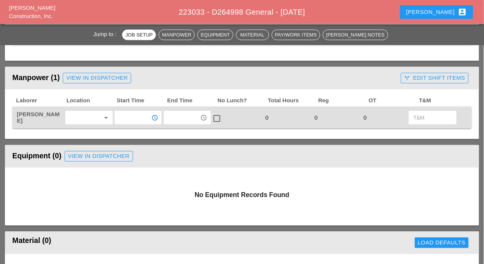
click at [132, 120] on input "text" at bounding box center [133, 118] width 32 height 12
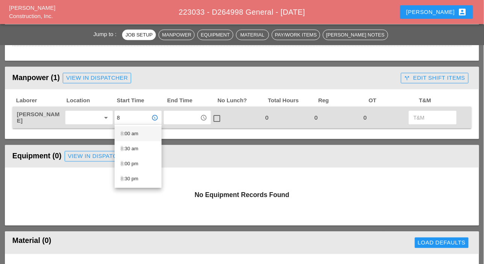
click at [132, 134] on div "8 :00 am" at bounding box center [138, 133] width 35 height 9
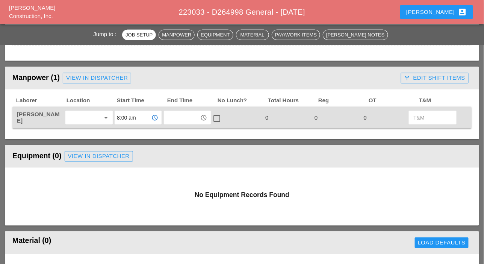
type input "8:00 am"
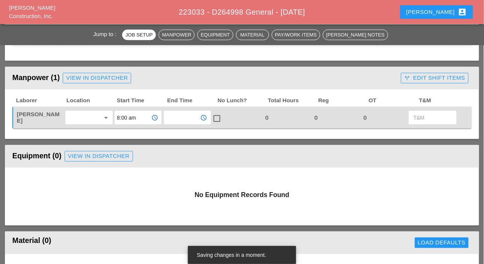
click at [174, 118] on input "text" at bounding box center [182, 118] width 32 height 12
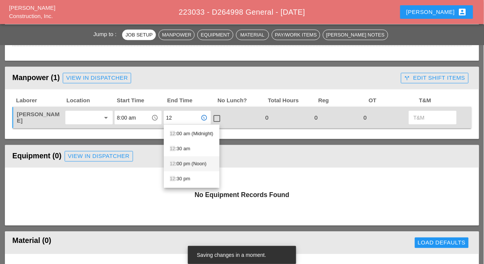
click at [184, 162] on div "12 :00 pm (Noon)" at bounding box center [192, 163] width 44 height 9
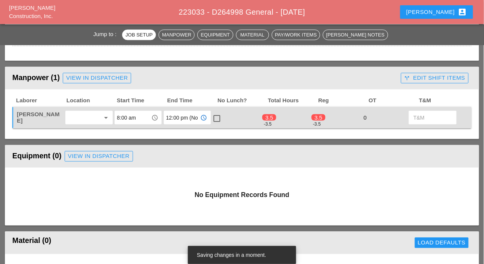
type input "12:00 pm (Noon)"
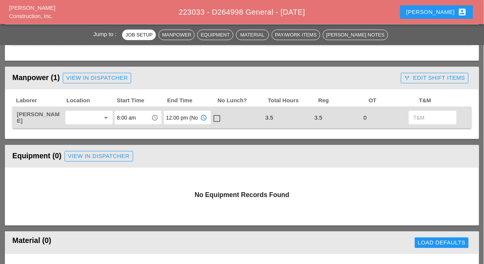
click at [124, 117] on input "8:00 am" at bounding box center [133, 118] width 32 height 12
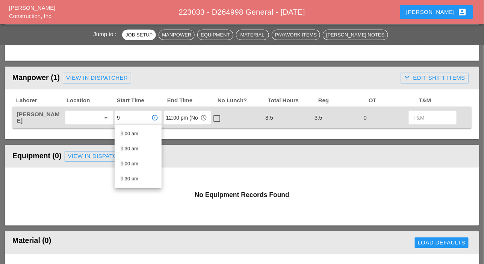
click at [133, 135] on div "9 :00 am" at bounding box center [138, 133] width 35 height 9
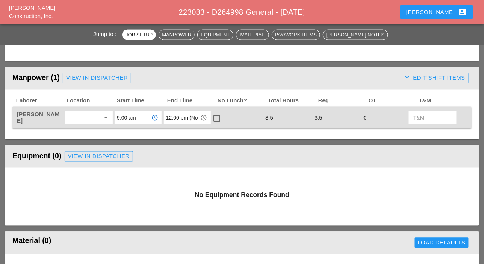
type input "9:00 am"
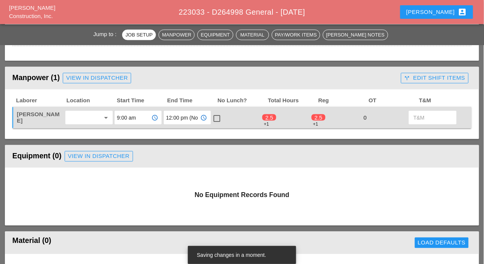
click at [177, 120] on input "12:00 pm (Noon)" at bounding box center [182, 118] width 32 height 12
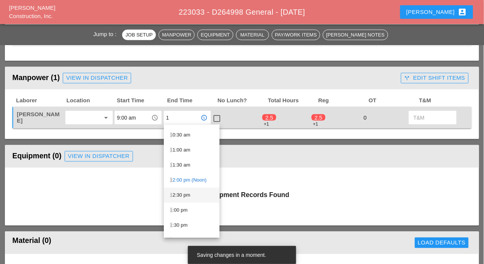
scroll to position [75, 0]
click at [178, 208] on div "1 :00 pm" at bounding box center [192, 209] width 44 height 9
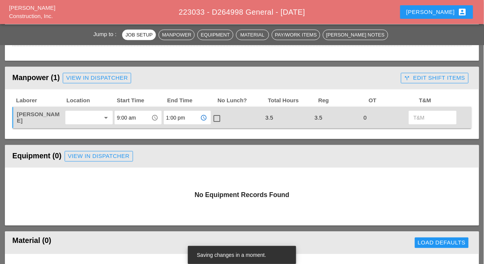
type input "1:00 pm"
click at [216, 120] on div at bounding box center [217, 118] width 13 height 13
checkbox input "true"
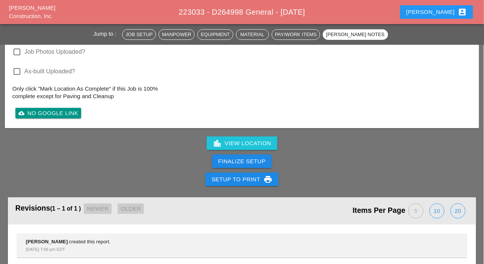
scroll to position [889, 0]
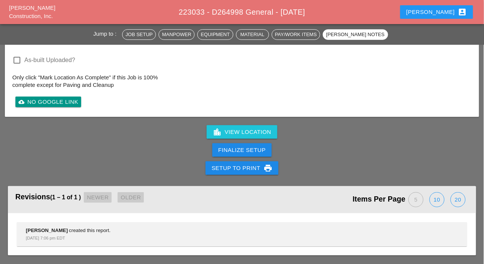
click at [251, 149] on div "Finalize Setup" at bounding box center [241, 150] width 47 height 9
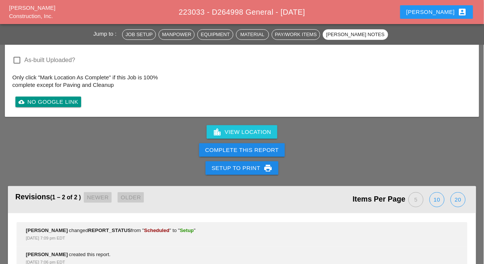
click at [251, 149] on div "Complete This Report" at bounding box center [242, 150] width 74 height 9
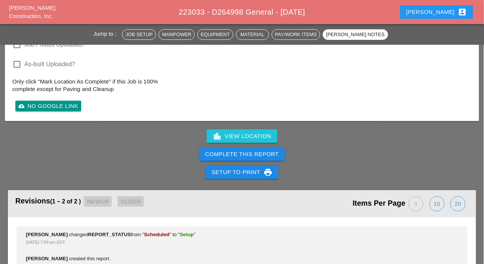
scroll to position [914, 0]
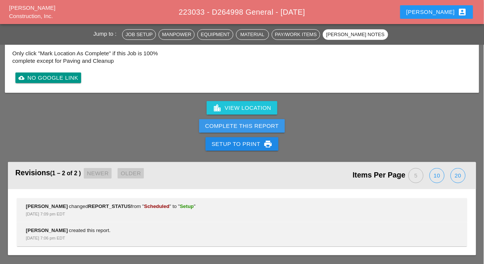
click at [248, 123] on div "Complete This Report" at bounding box center [242, 126] width 74 height 9
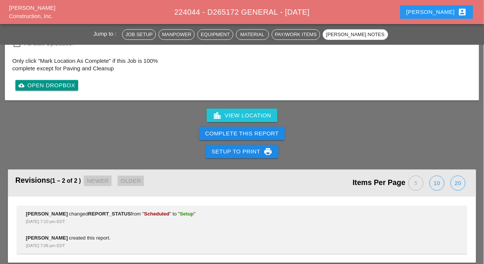
scroll to position [914, 0]
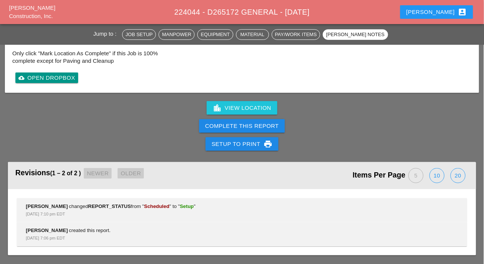
click at [245, 128] on div "Complete This Report" at bounding box center [242, 126] width 74 height 9
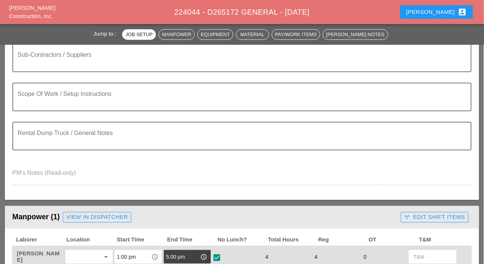
scroll to position [0, 0]
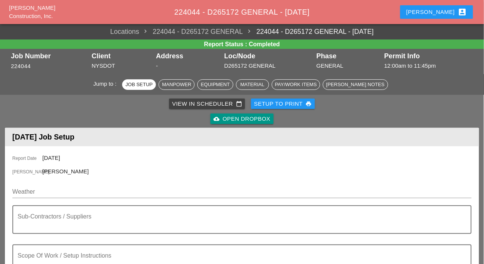
click at [194, 102] on div "View in Scheduler calendar_today" at bounding box center [207, 104] width 70 height 9
